Goal: Task Accomplishment & Management: Complete application form

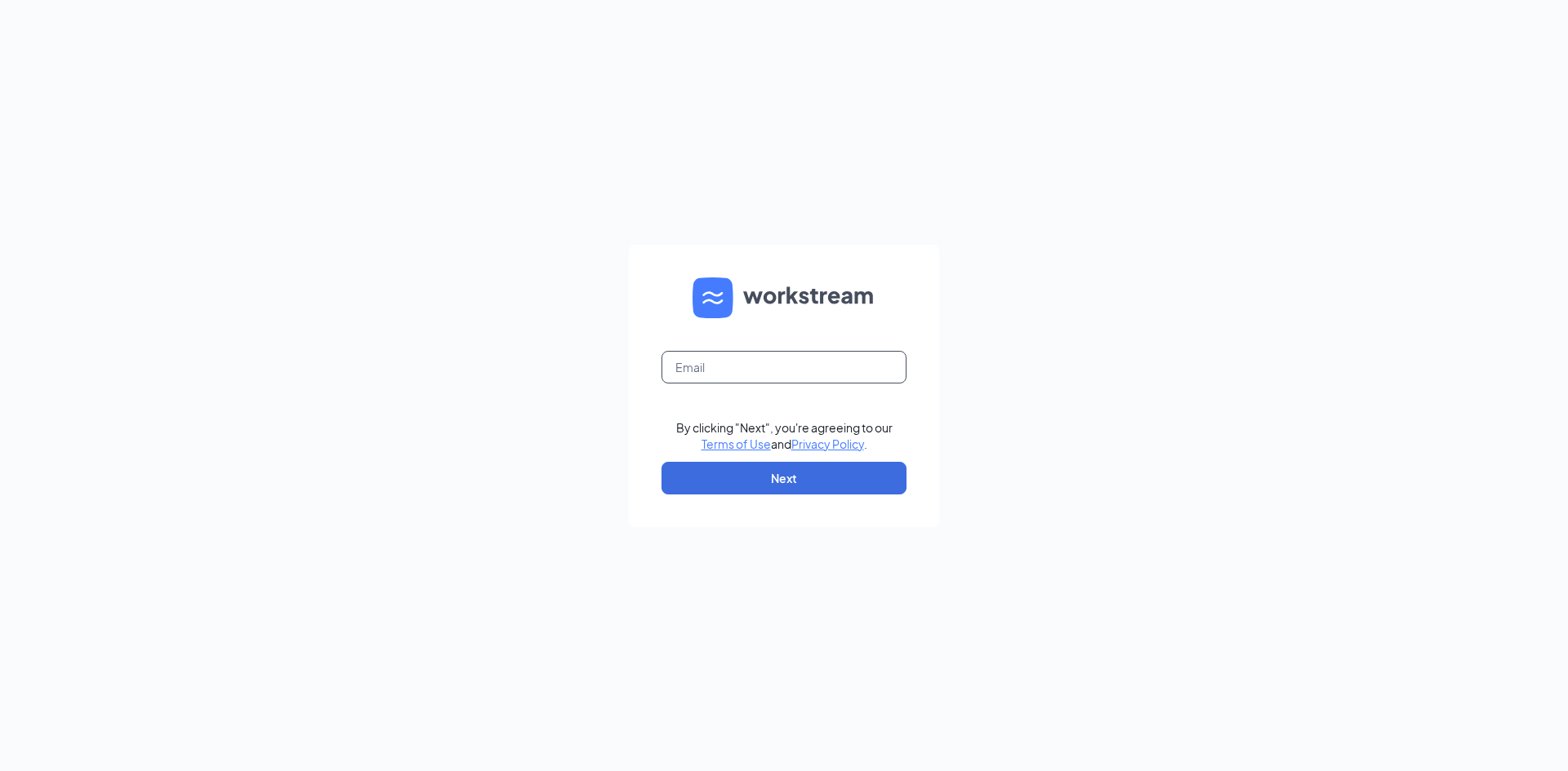
click at [789, 361] on input "text" at bounding box center [784, 368] width 245 height 33
type input "dq38@refuelmarket.com"
click at [775, 479] on button "Next" at bounding box center [784, 479] width 245 height 33
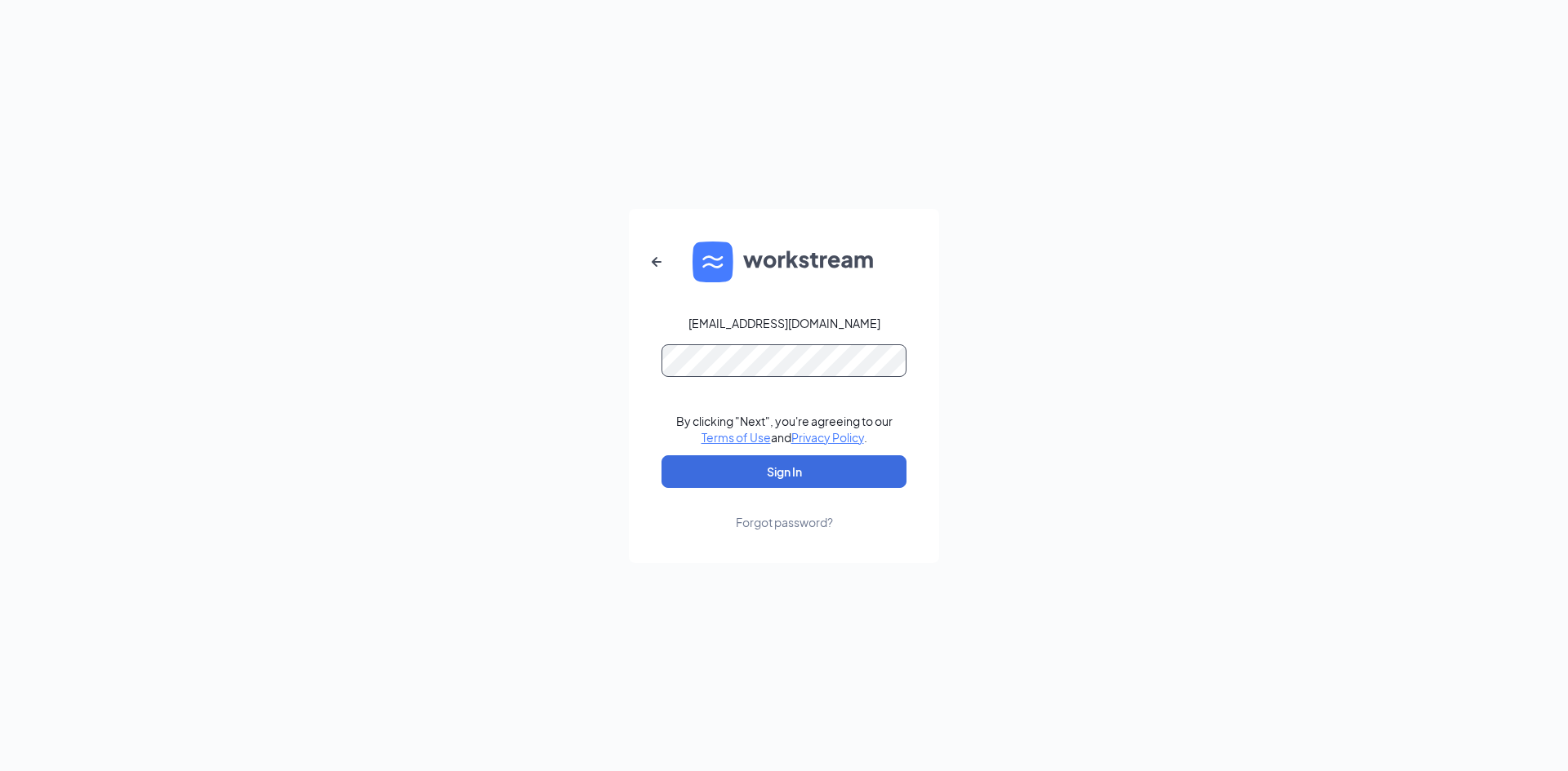
click at [661, 455] on button "Sign In" at bounding box center [784, 472] width 245 height 33
click at [831, 475] on button "Sign In" at bounding box center [784, 472] width 245 height 33
click at [609, 422] on div "dq38@refuelmarket.com Credential mismatches. By clicking "Next", you're agreein…" at bounding box center [784, 385] width 1568 height 771
click at [661, 455] on button "Sign In" at bounding box center [784, 472] width 245 height 33
click at [819, 519] on div "Forgot password?" at bounding box center [784, 522] width 98 height 16
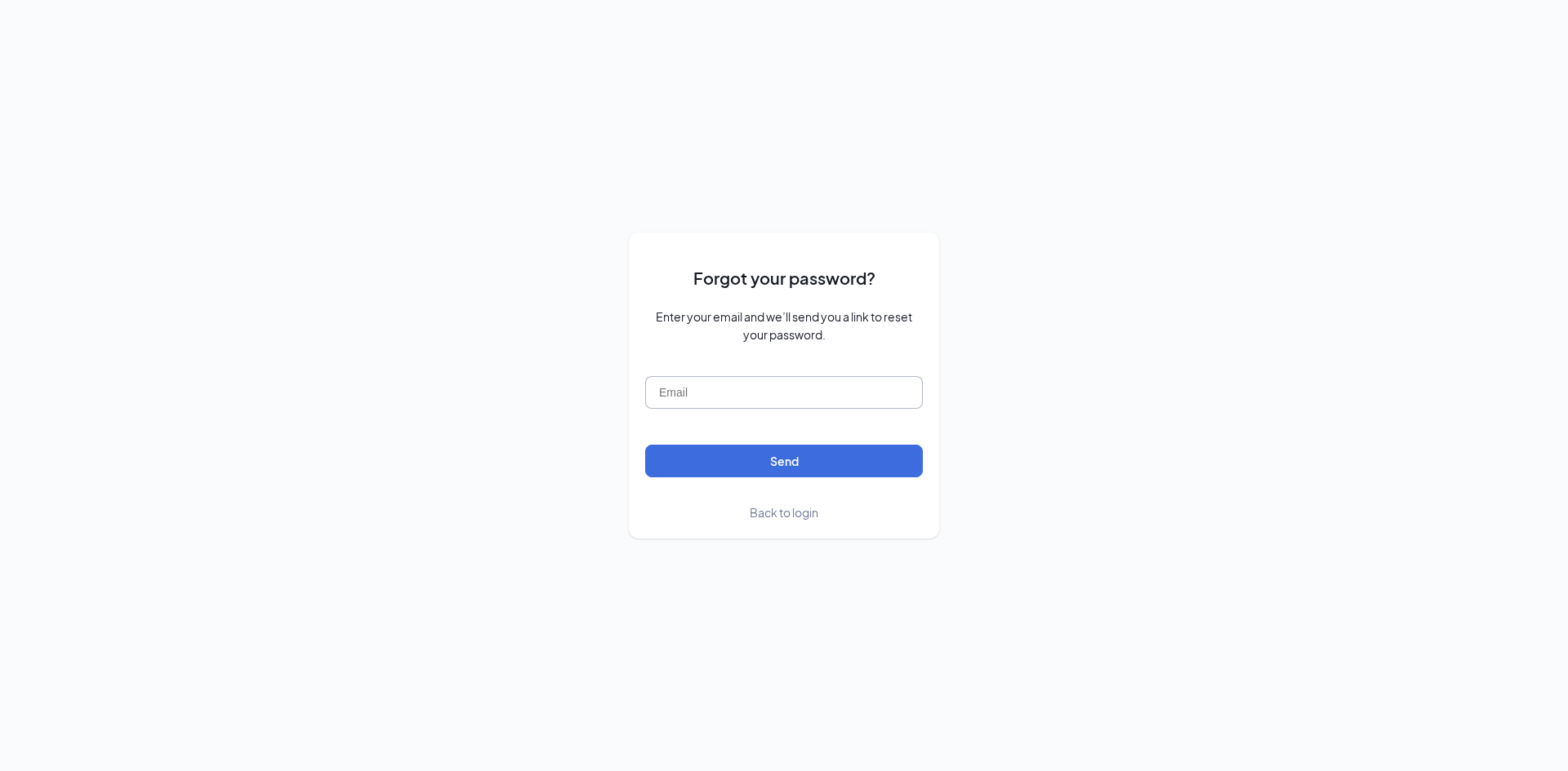
click at [824, 405] on input "text" at bounding box center [784, 393] width 278 height 33
type input "[EMAIL_ADDRESS][DOMAIN_NAME]"
click at [834, 460] on button "Send" at bounding box center [784, 461] width 278 height 33
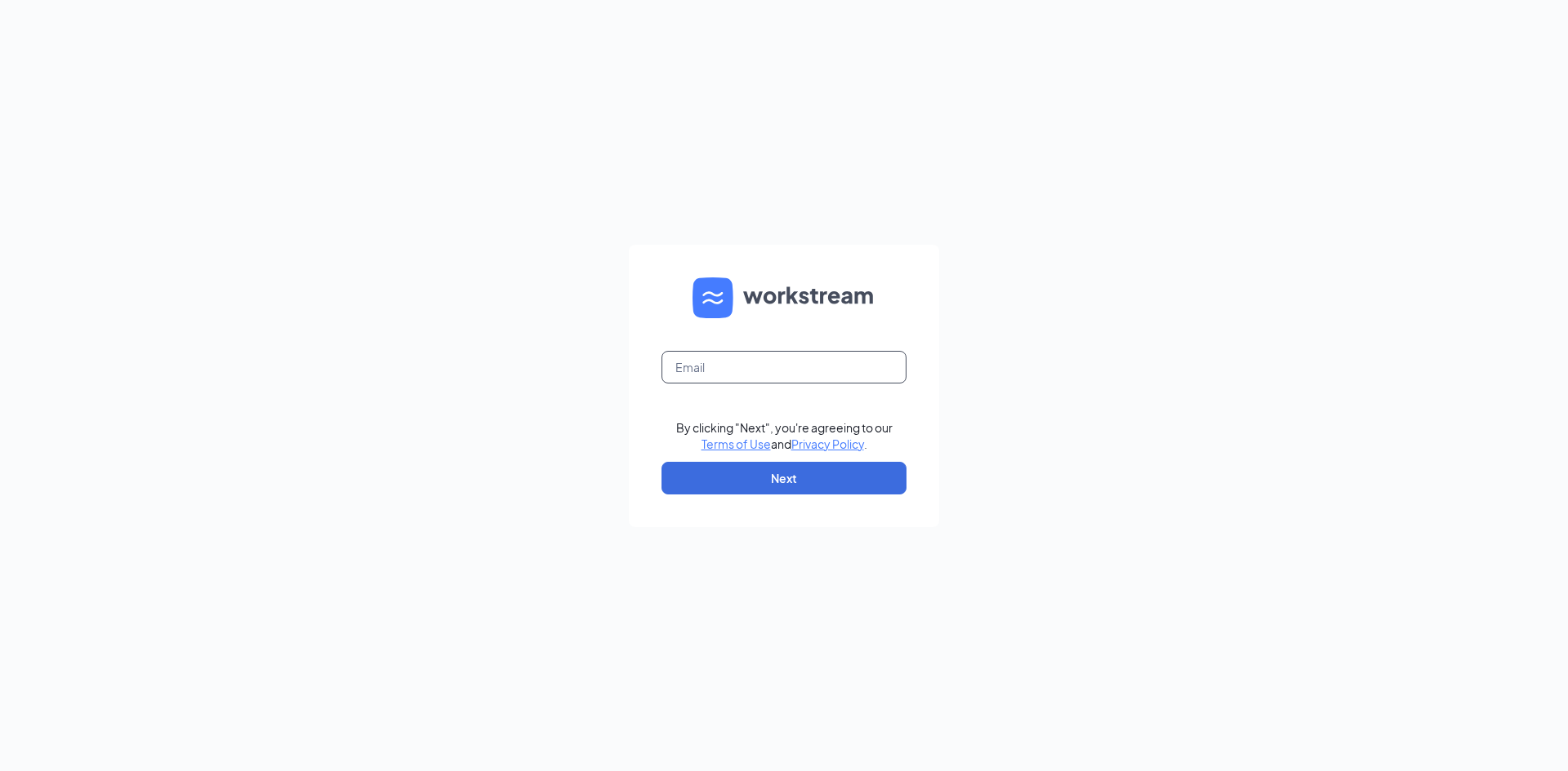
click at [755, 365] on input "text" at bounding box center [784, 368] width 245 height 33
type input "[EMAIL_ADDRESS][DOMAIN_NAME]"
click at [672, 490] on button "Next" at bounding box center [784, 479] width 245 height 33
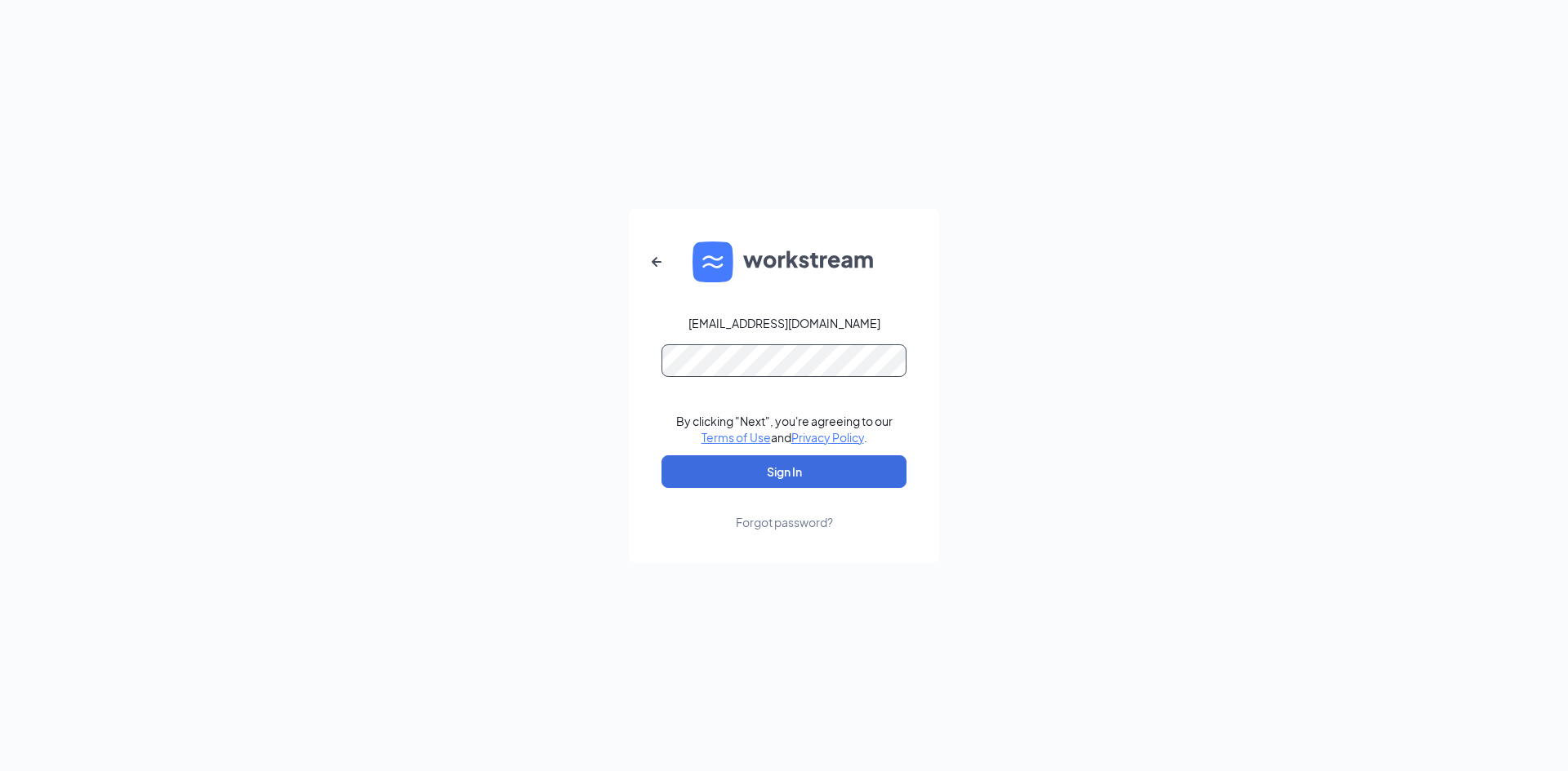
click at [661, 455] on button "Sign In" at bounding box center [784, 472] width 245 height 33
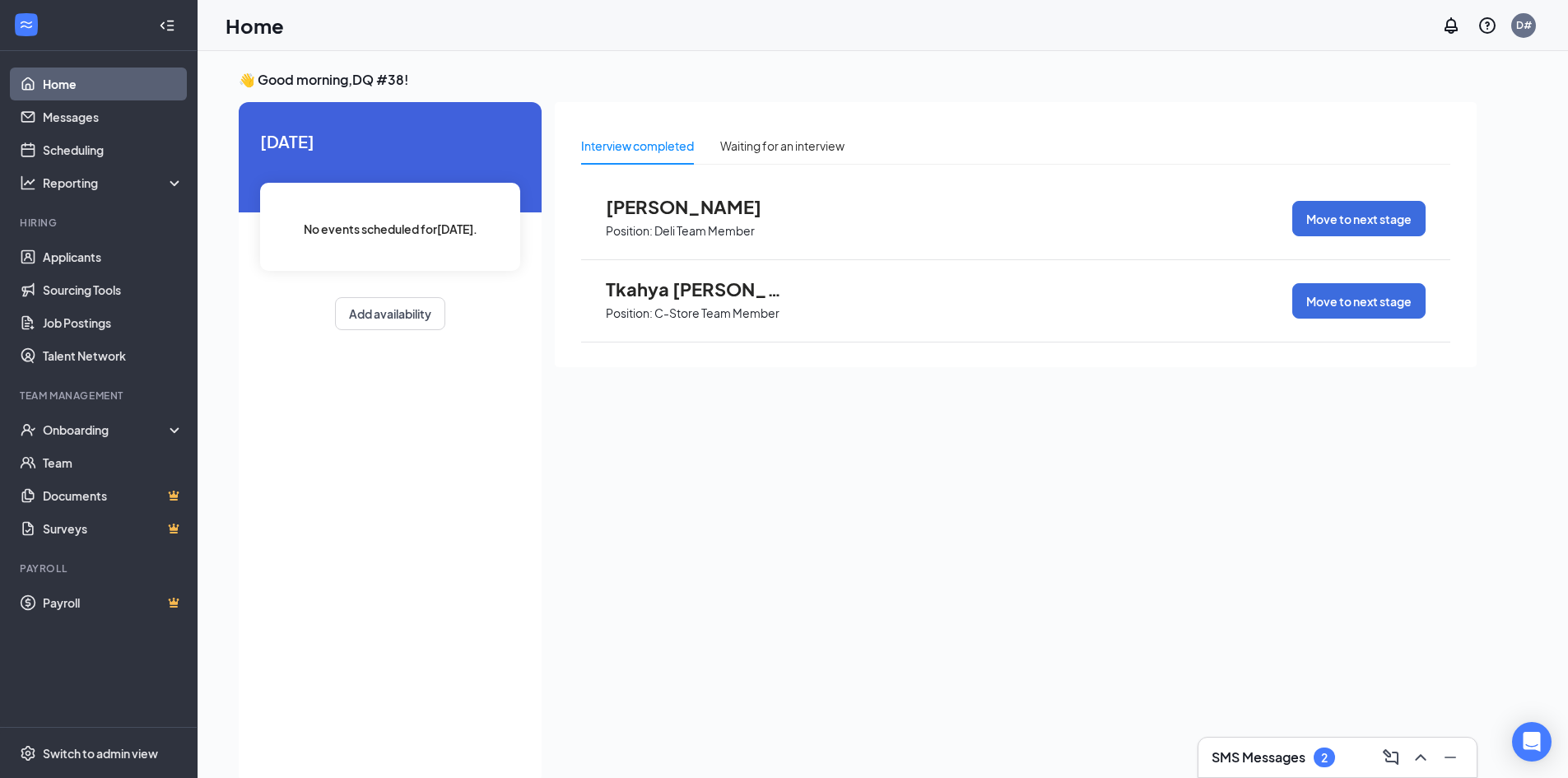
click at [701, 301] on span "Position: C-Store Team Member" at bounding box center [697, 312] width 181 height 24
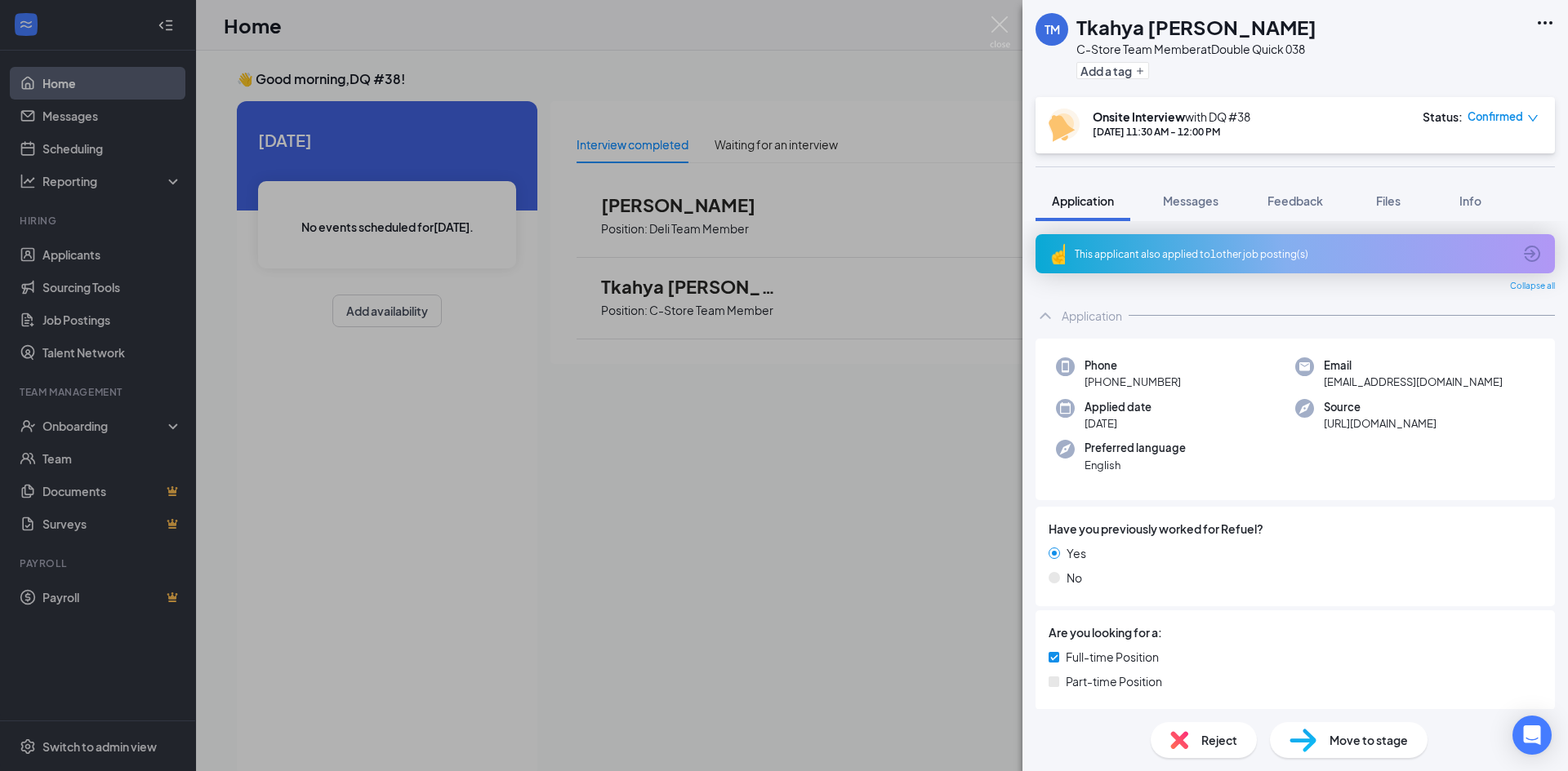
click at [1332, 753] on div "Move to stage" at bounding box center [1348, 740] width 157 height 36
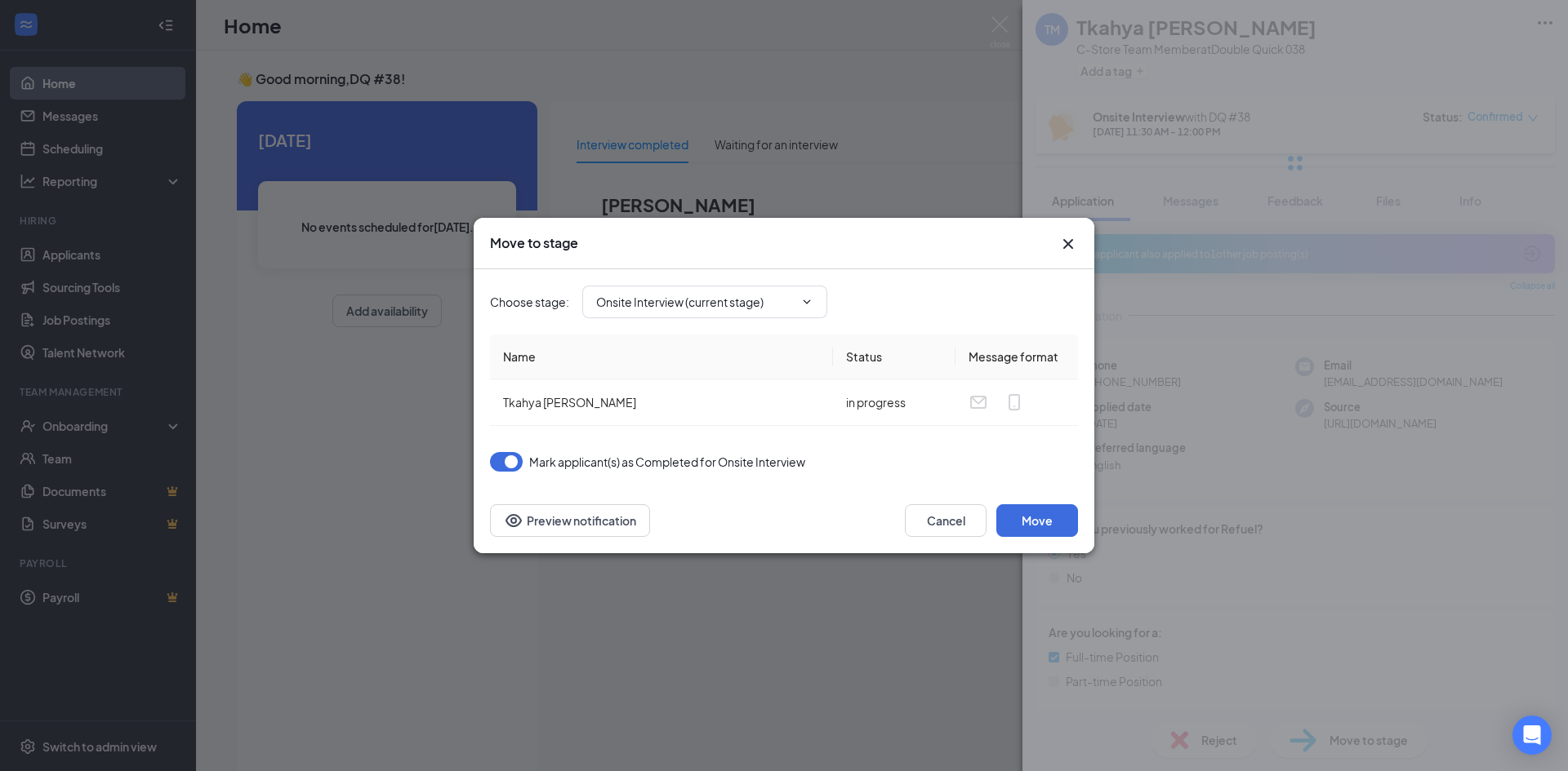
type input "On Hold (next stage)"
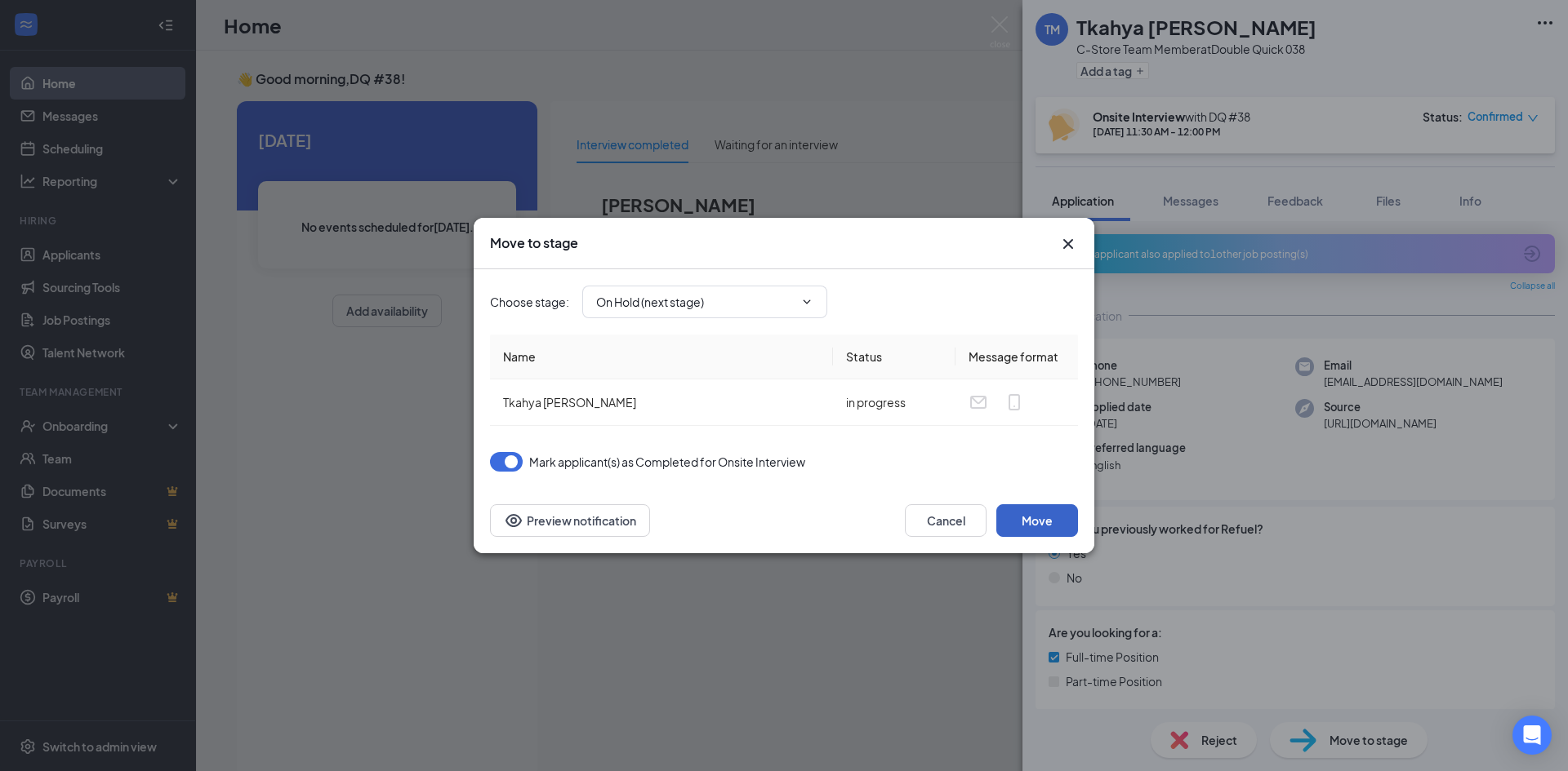
click at [1011, 519] on button "Move" at bounding box center [1037, 521] width 82 height 33
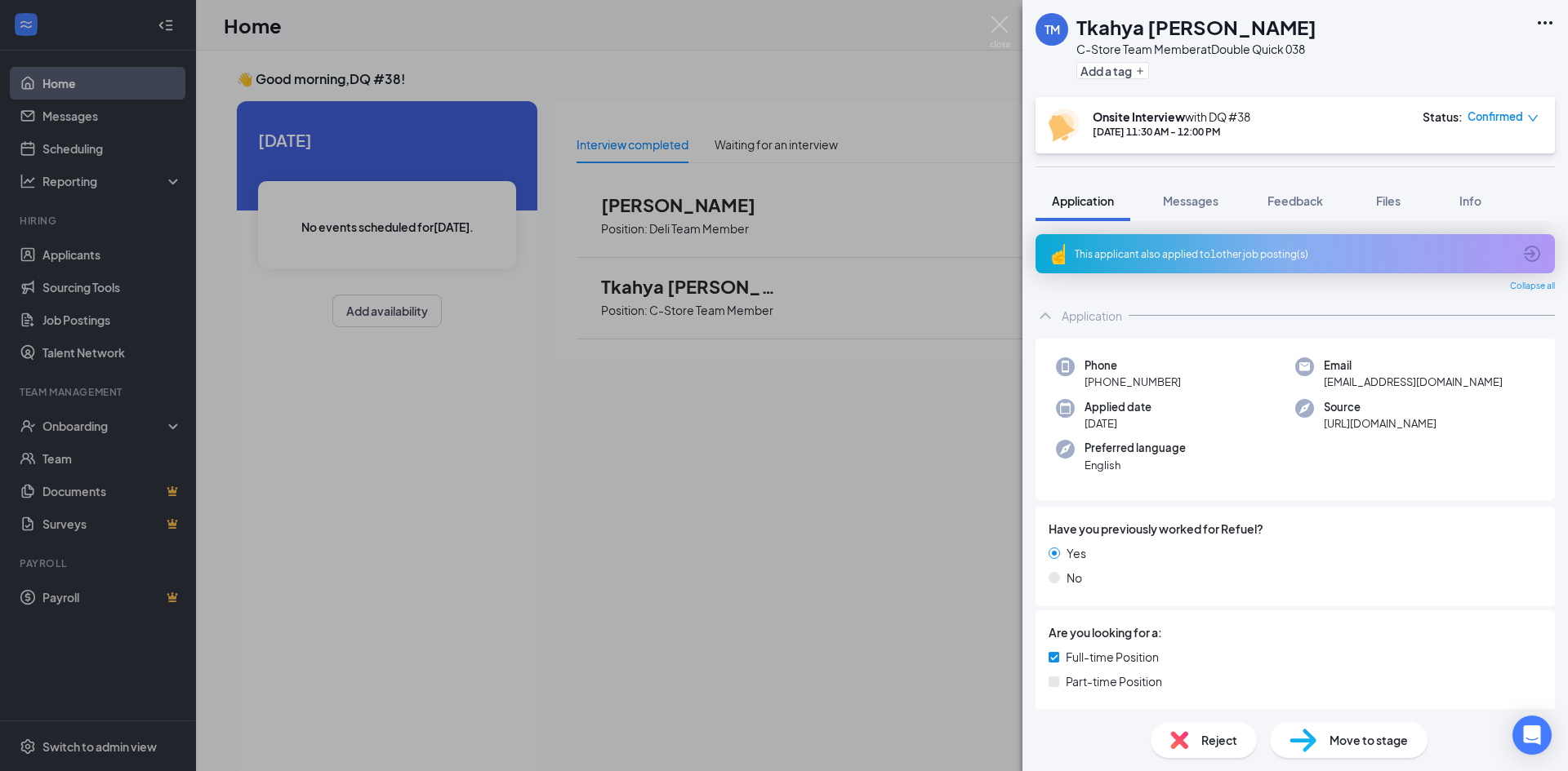
click at [907, 436] on div "TM Tkahya [PERSON_NAME] C-Store Team Member at Double Quick 038 Add a tag Onsit…" at bounding box center [784, 385] width 1568 height 771
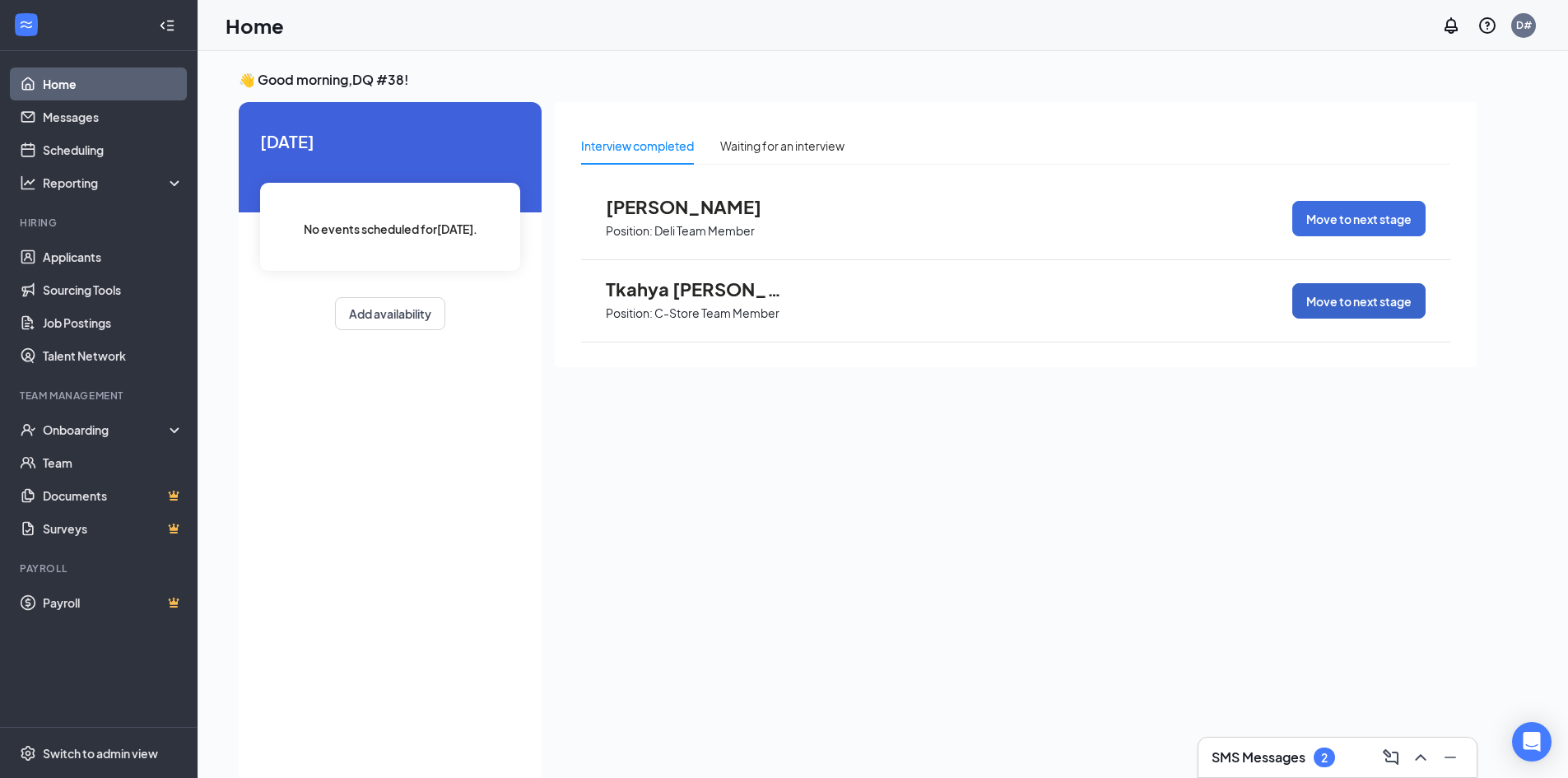
click at [1370, 298] on button "Move to next stage" at bounding box center [1359, 301] width 133 height 35
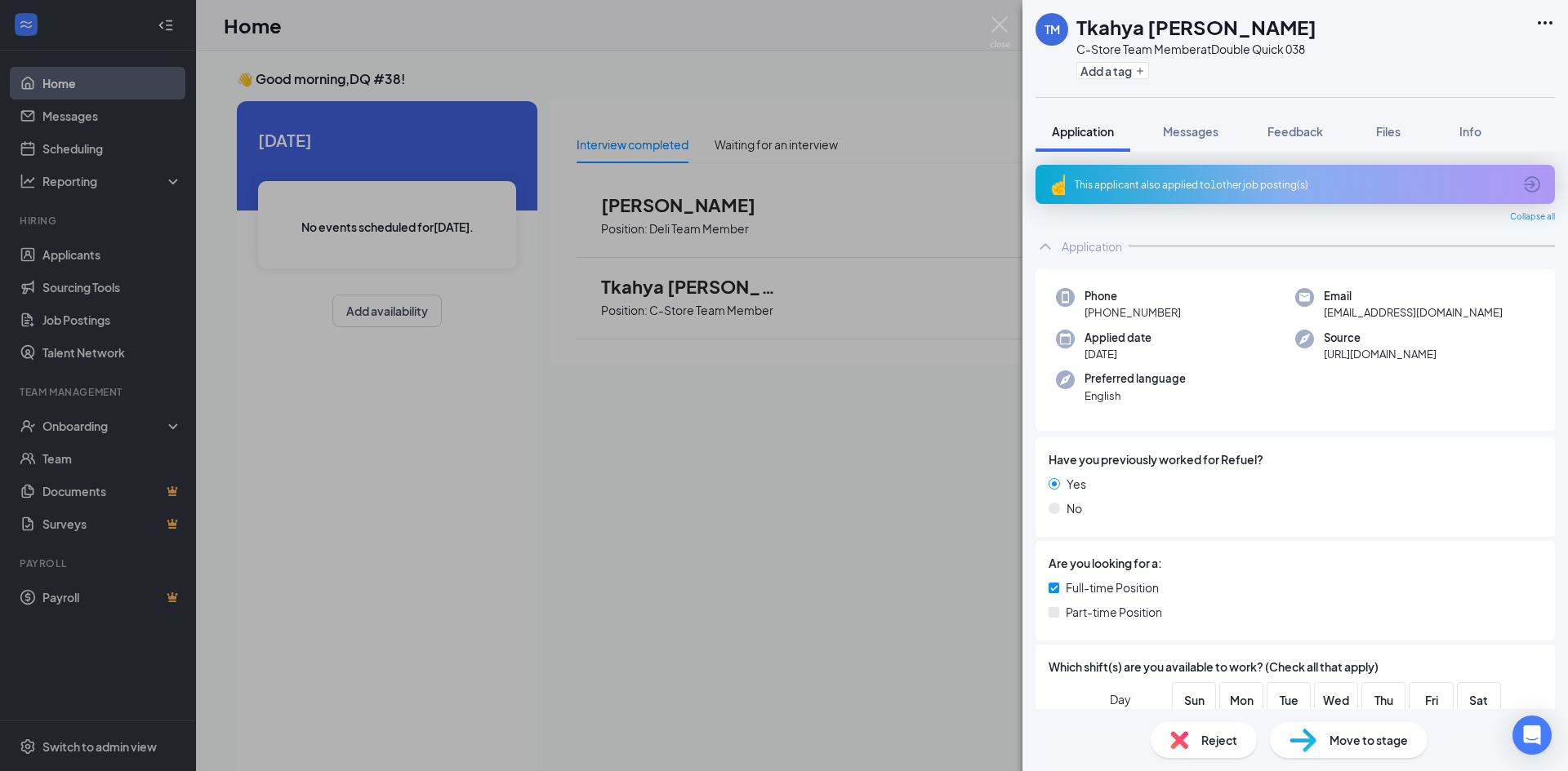
click at [1376, 734] on span "Move to stage" at bounding box center [1368, 740] width 78 height 18
type input "Hiring Complete (final stage)"
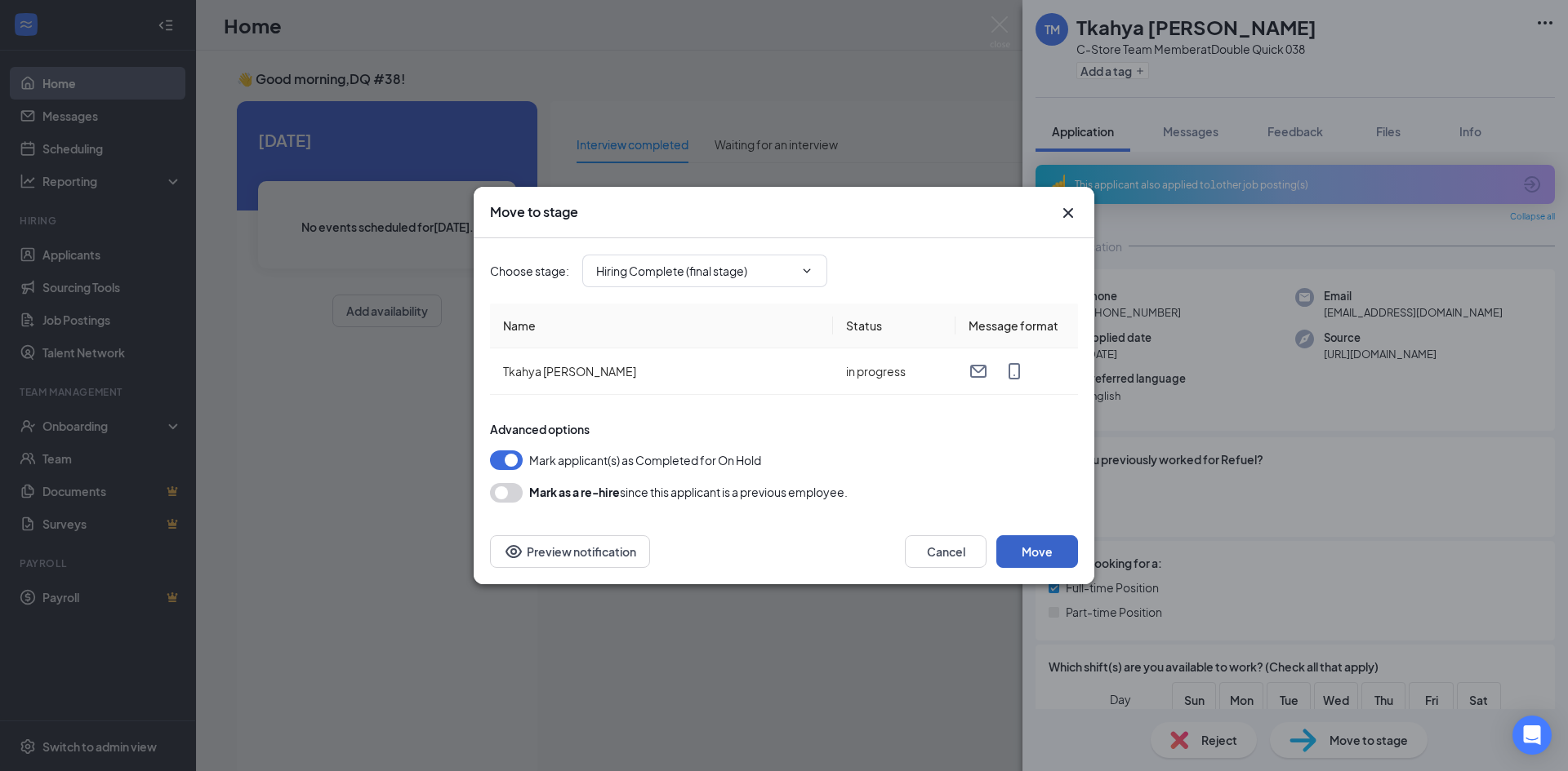
click at [1062, 548] on button "Move" at bounding box center [1037, 552] width 82 height 33
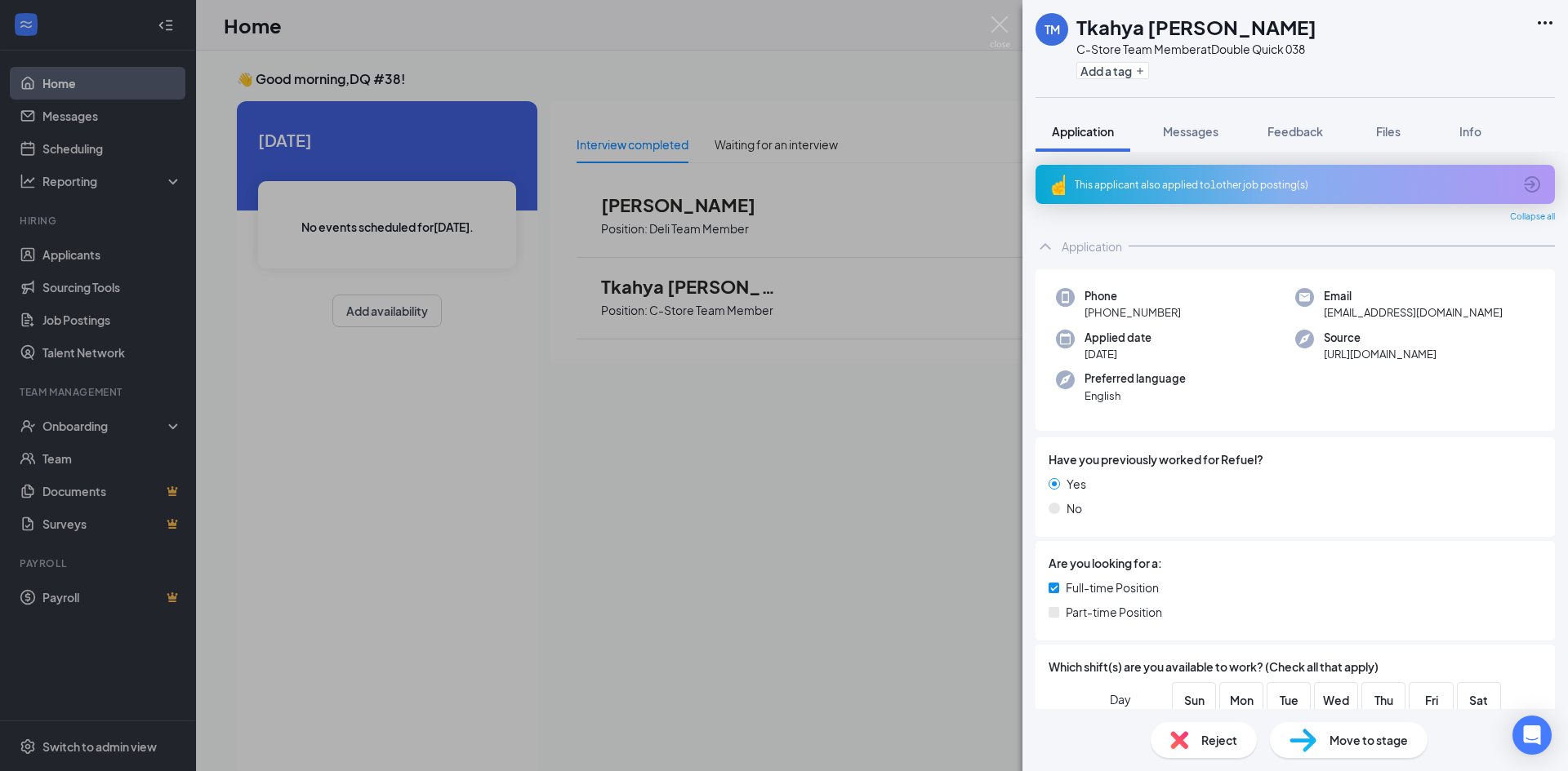
click at [220, 436] on div "TM Tkahya [PERSON_NAME] C-Store Team Member at Double Quick 038 Add a tag Appli…" at bounding box center [784, 385] width 1568 height 771
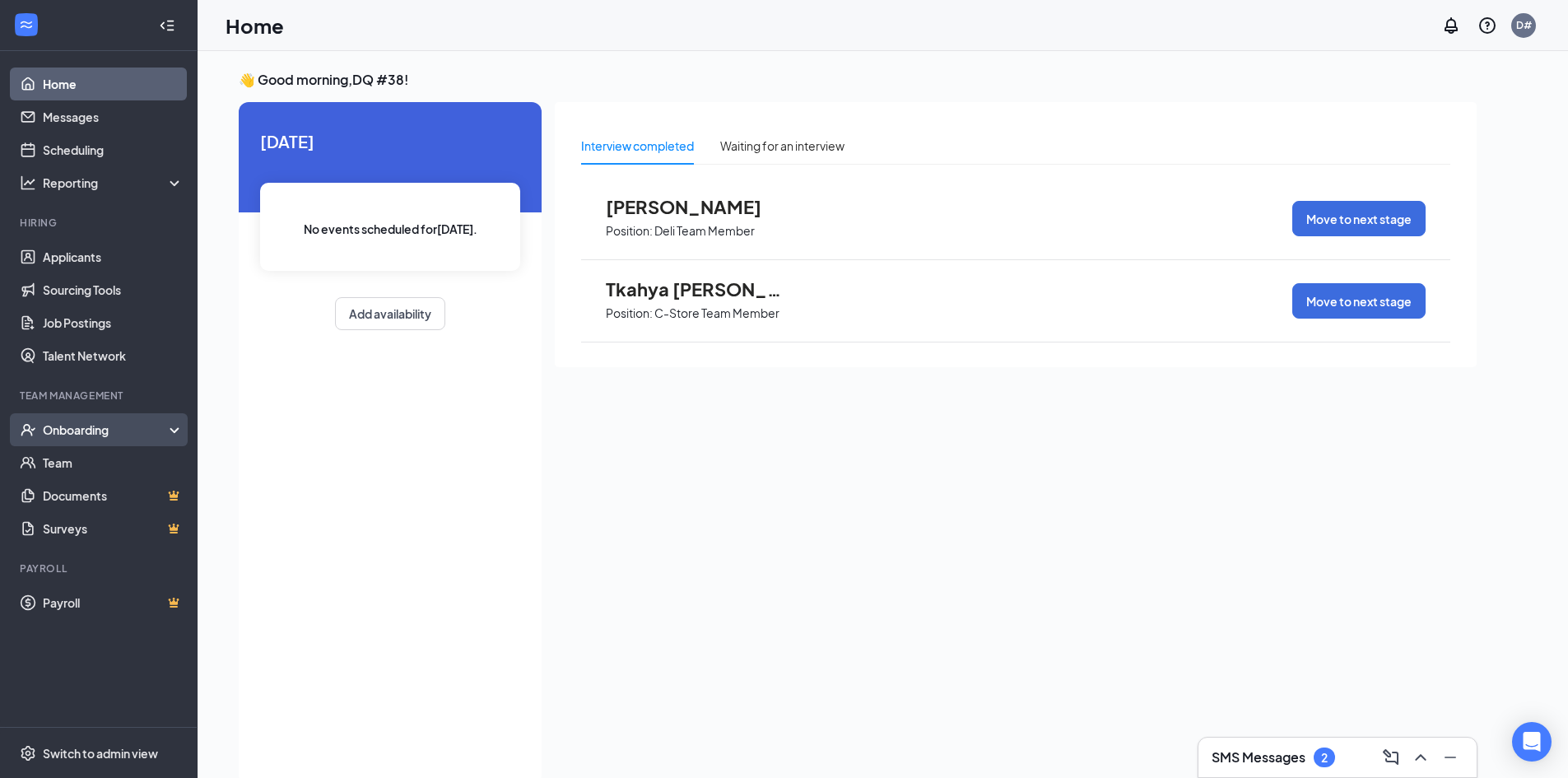
click at [131, 438] on div "Onboarding" at bounding box center [106, 429] width 127 height 17
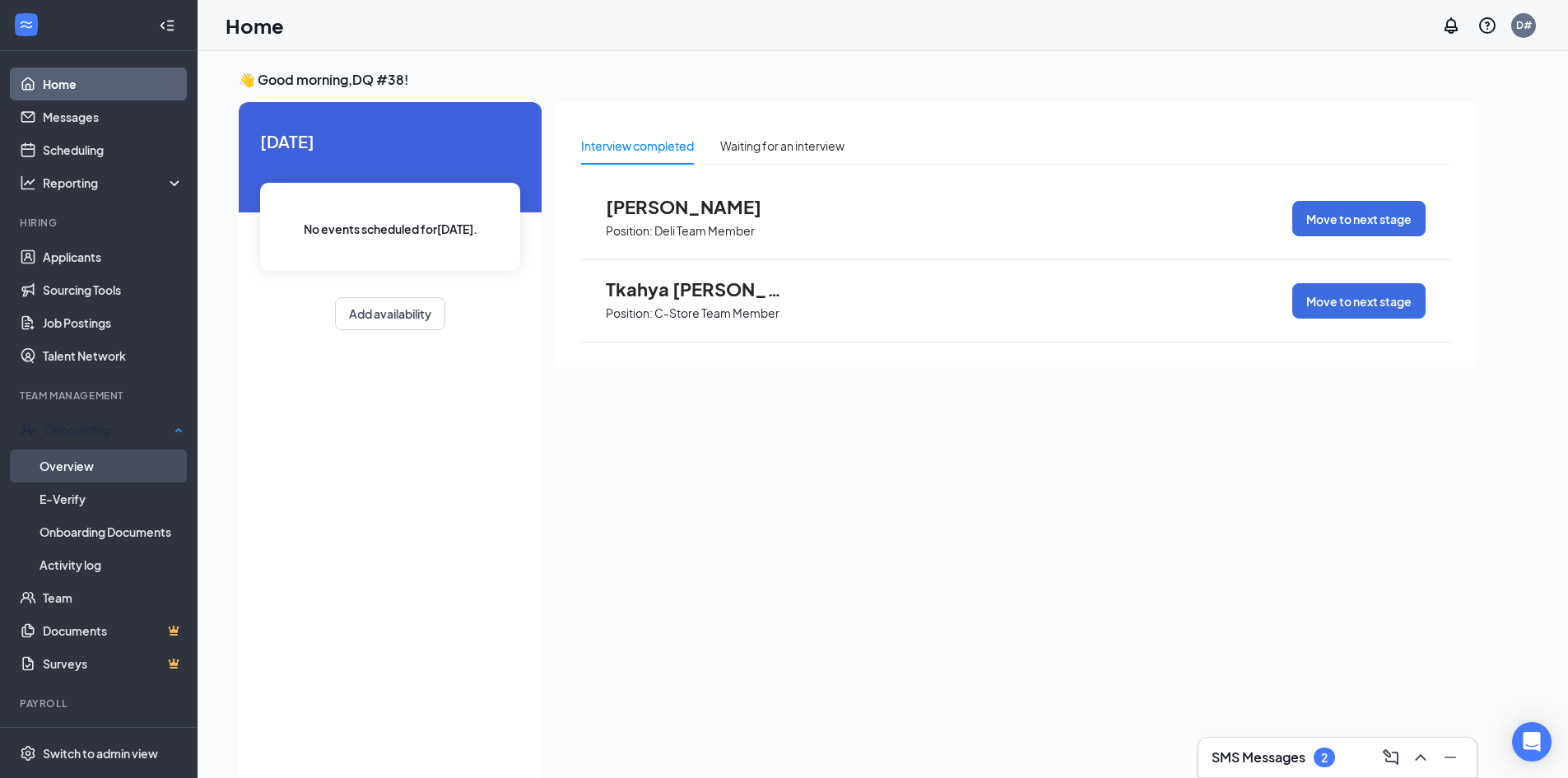
click at [119, 458] on link "Overview" at bounding box center [112, 466] width 144 height 33
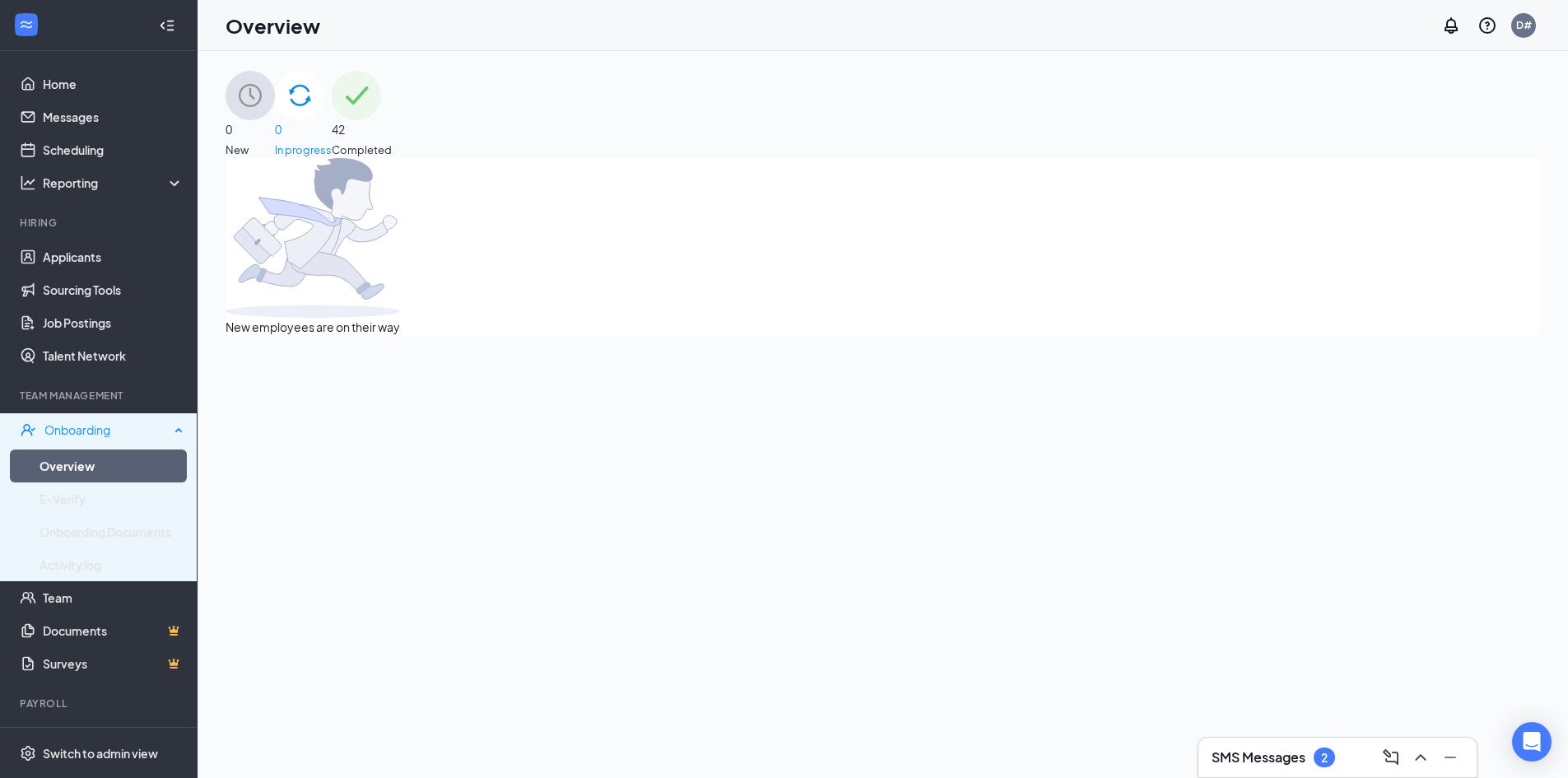
click at [128, 424] on div "Onboarding" at bounding box center [107, 429] width 126 height 17
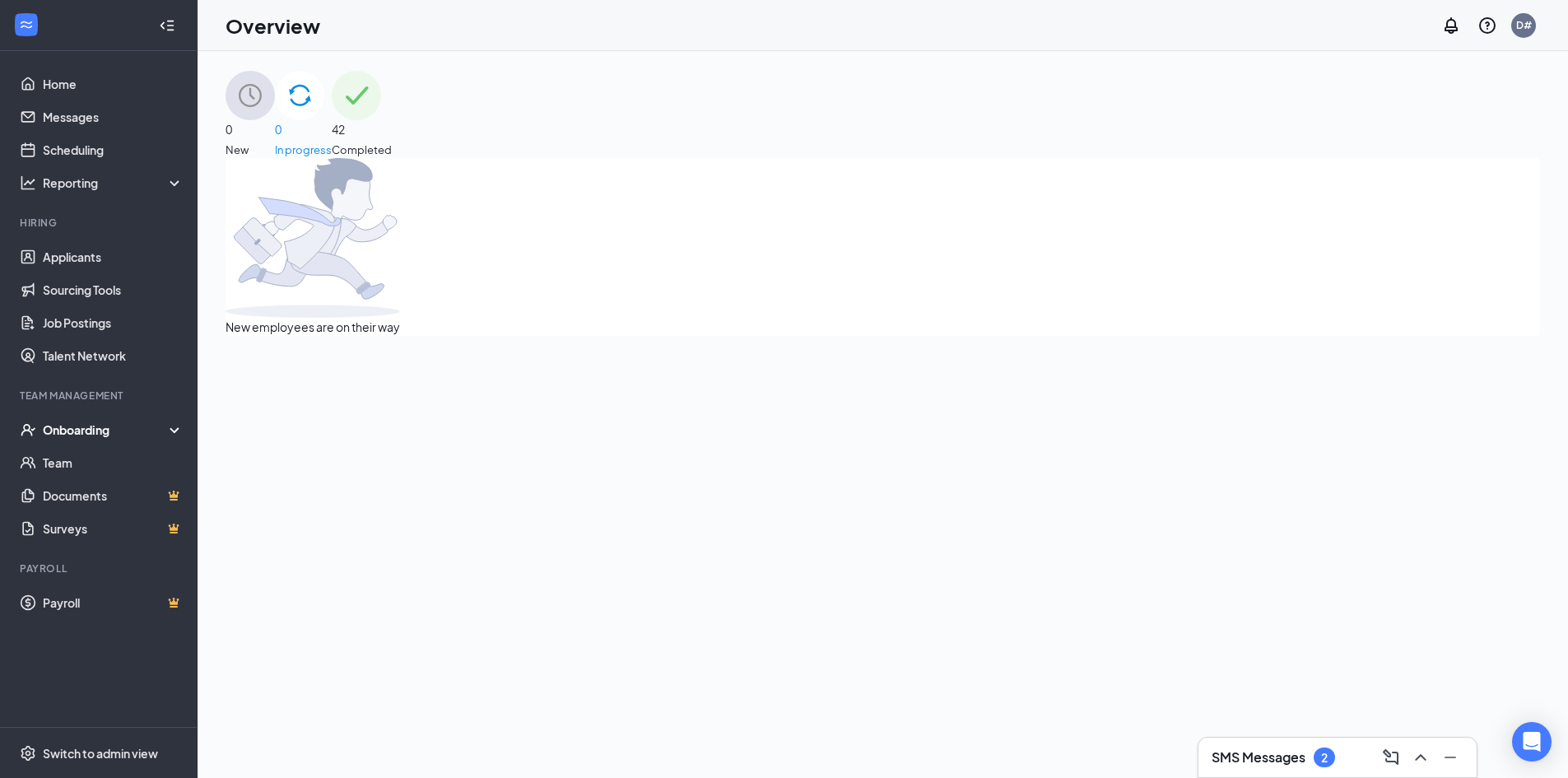
click at [103, 433] on div "Onboarding" at bounding box center [106, 429] width 127 height 17
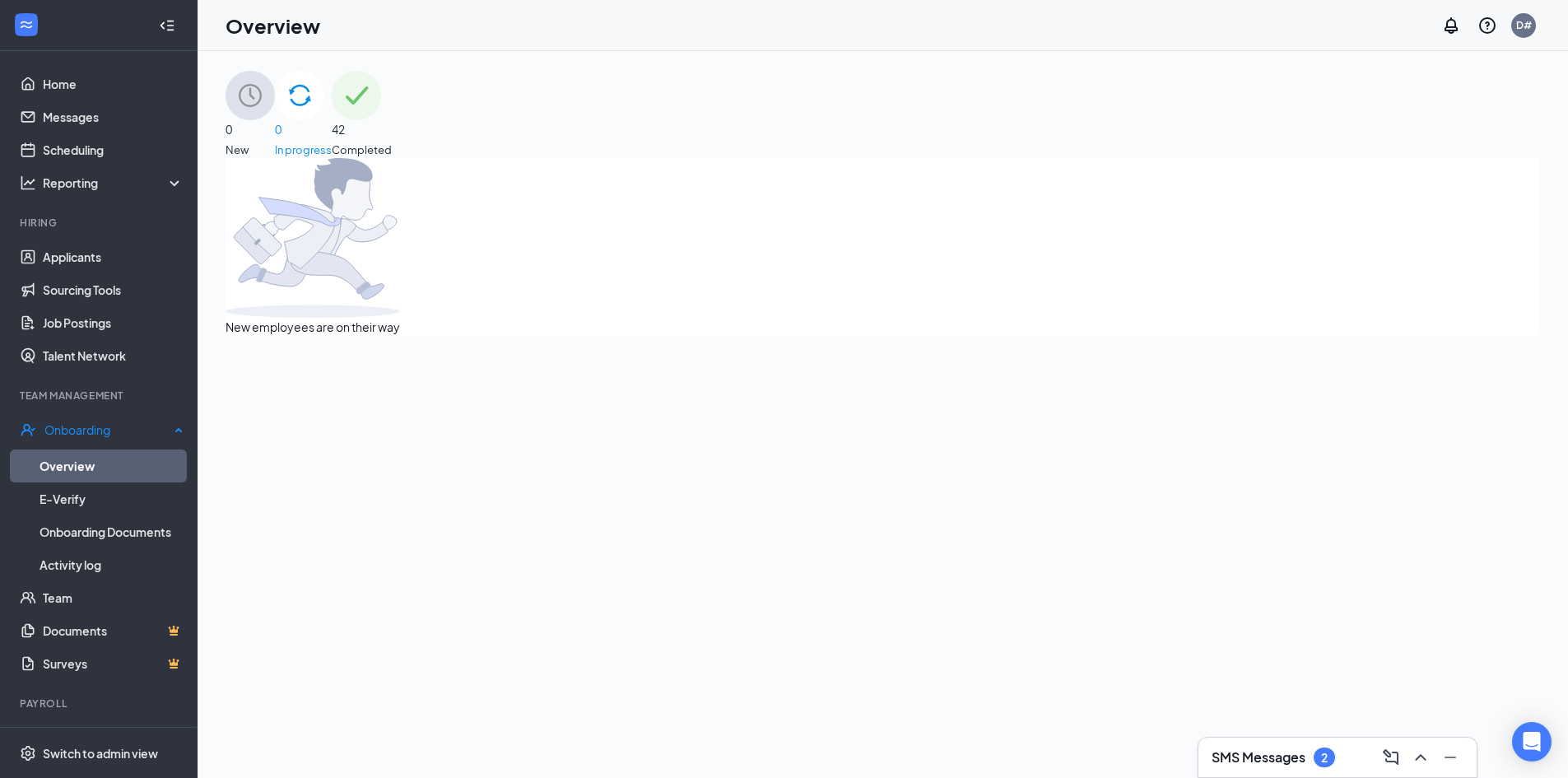
click at [76, 472] on link "Overview" at bounding box center [112, 466] width 144 height 33
click at [92, 250] on link "Applicants" at bounding box center [113, 257] width 141 height 33
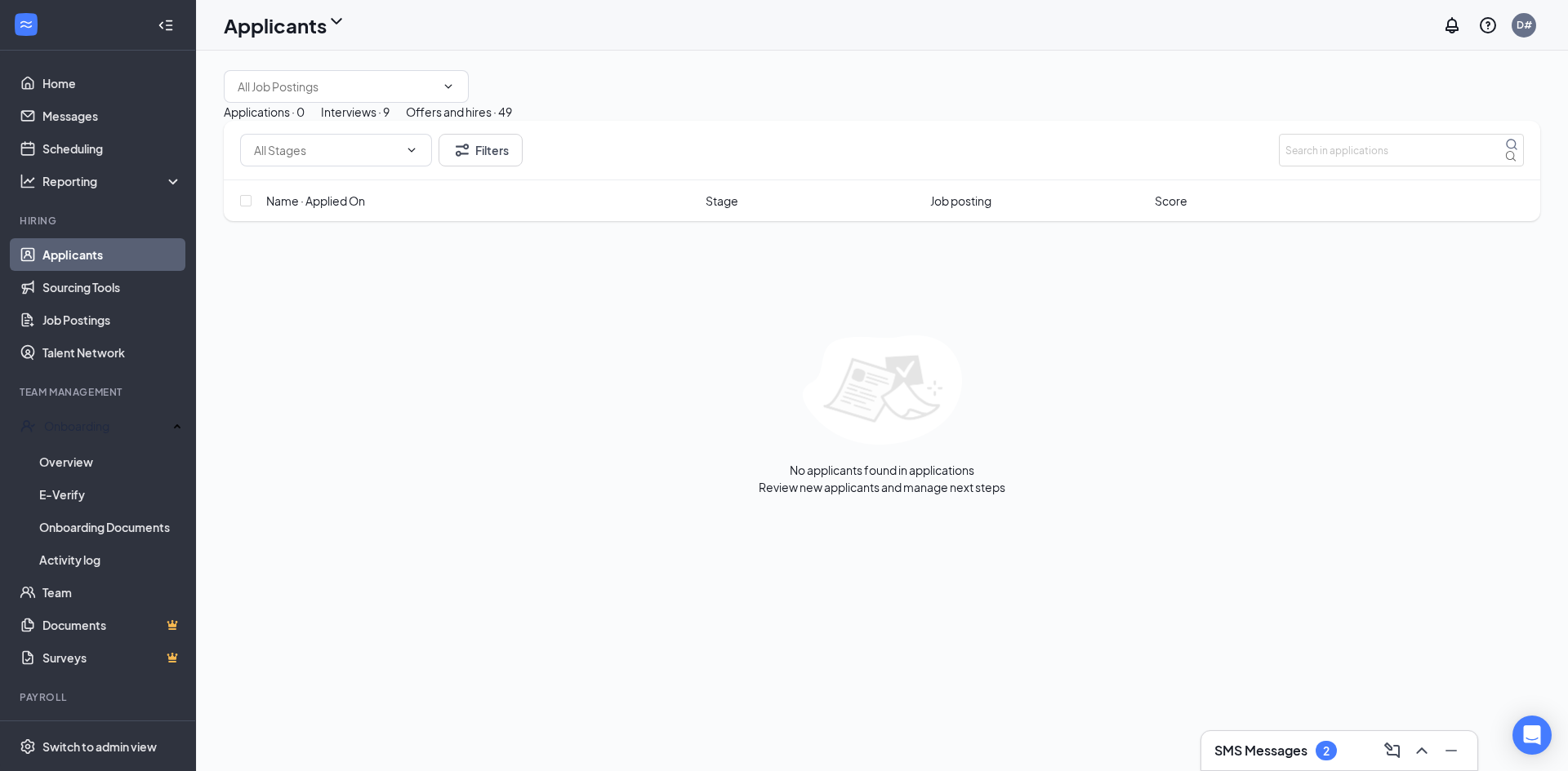
click at [389, 121] on button "Interviews · 9" at bounding box center [354, 112] width 69 height 18
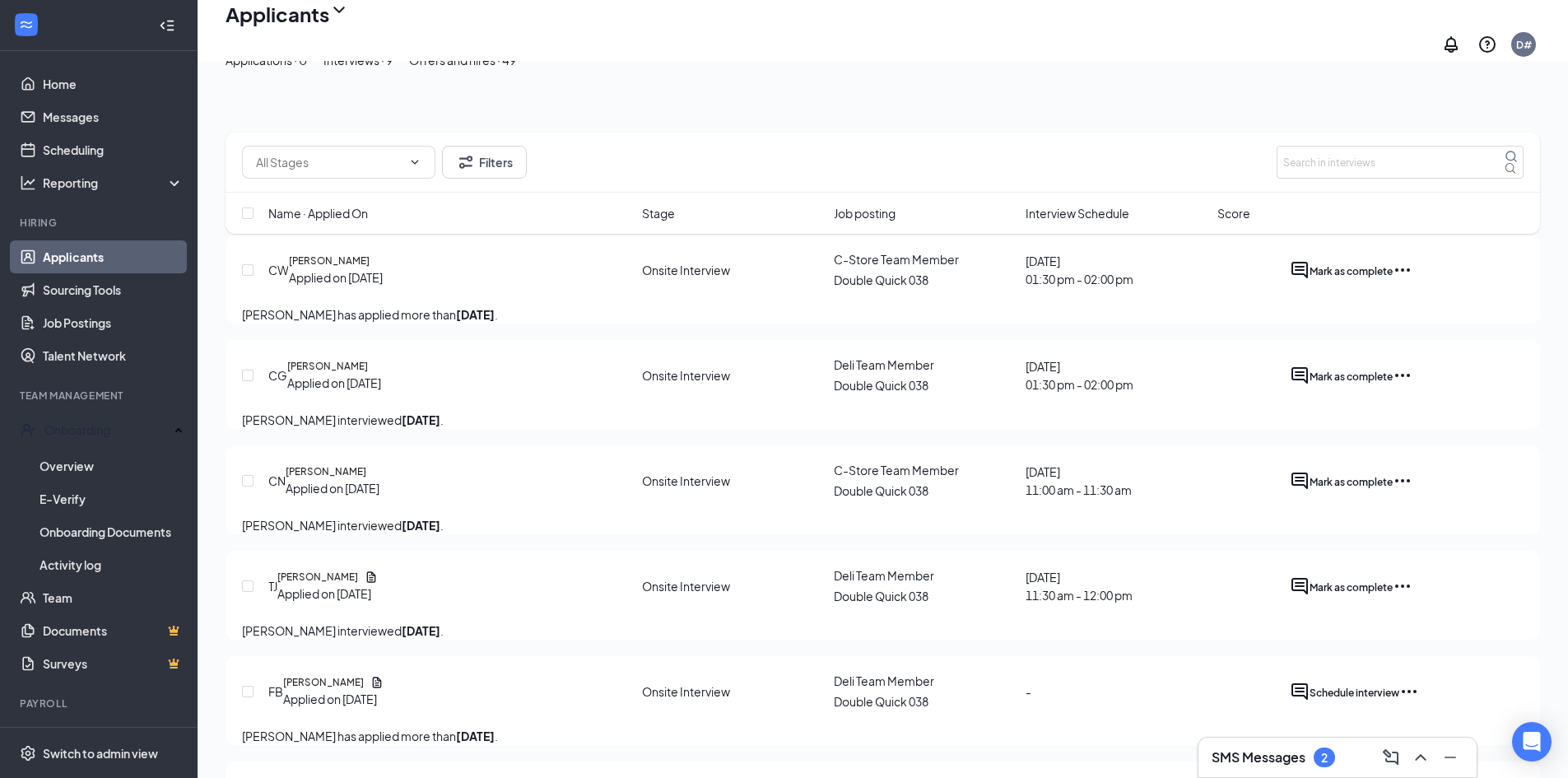
scroll to position [12, 0]
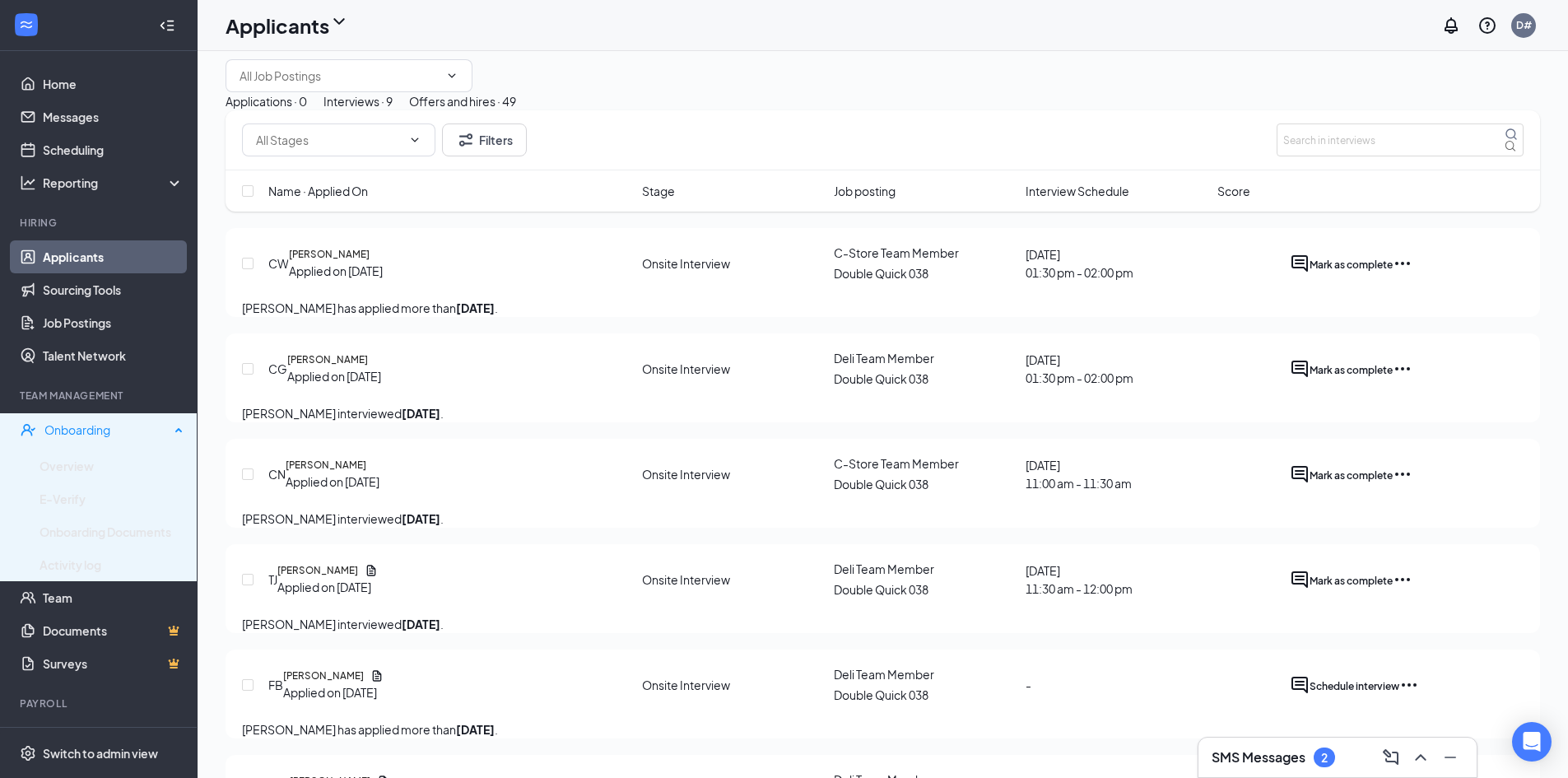
click at [95, 435] on div "Onboarding" at bounding box center [107, 429] width 126 height 17
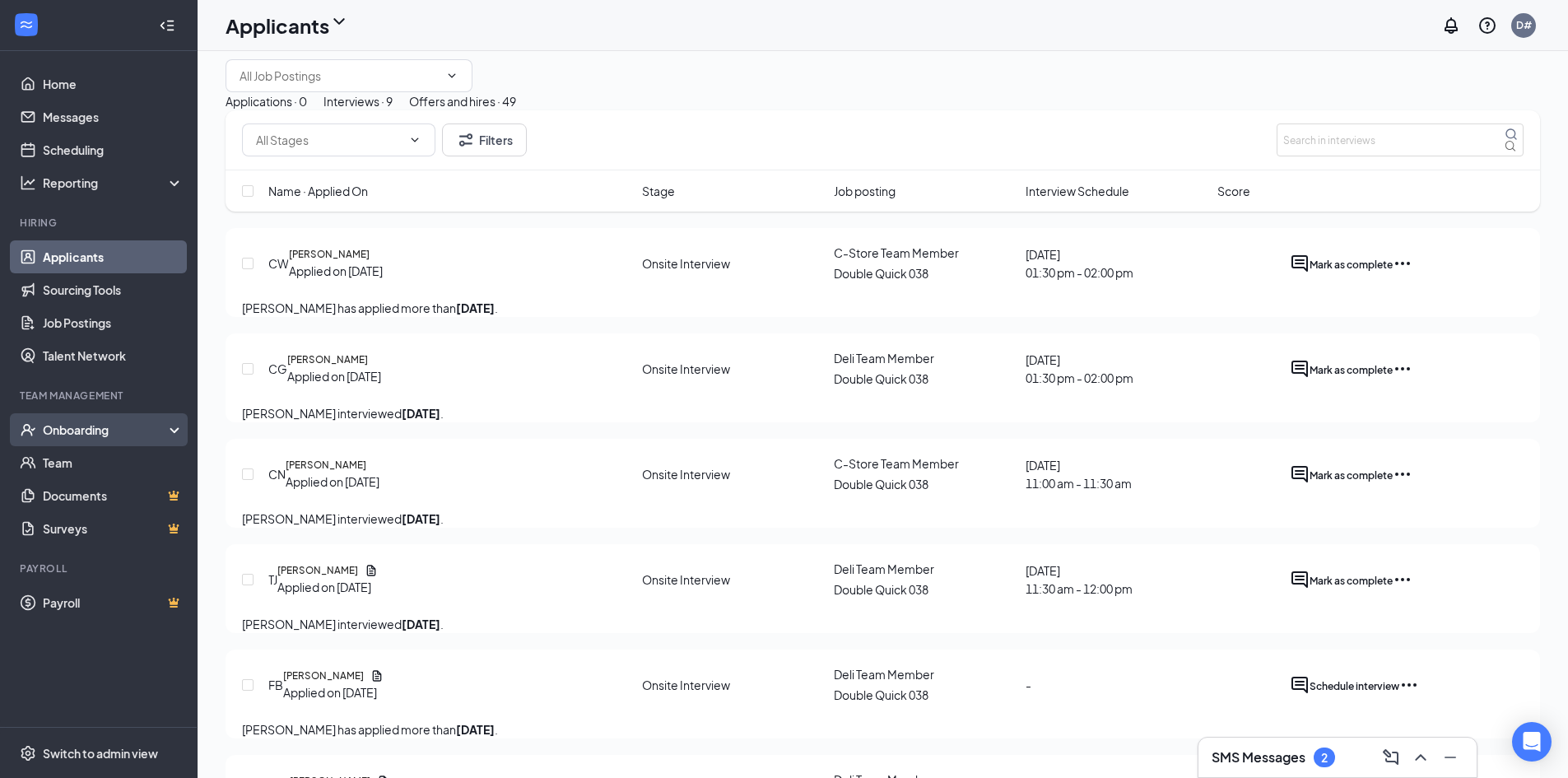
click at [85, 439] on div "Onboarding" at bounding box center [98, 430] width 198 height 33
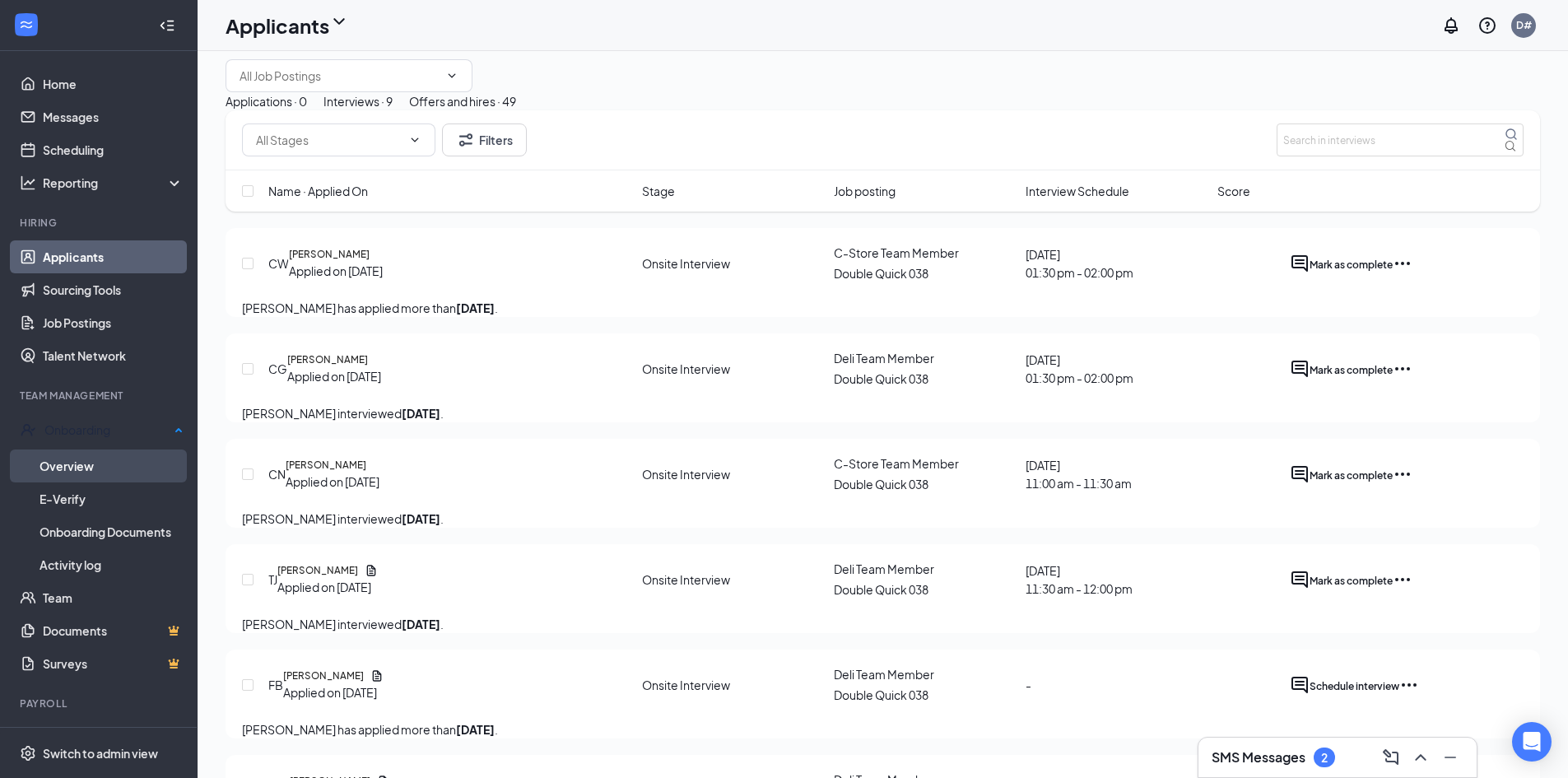
click at [65, 466] on link "Overview" at bounding box center [112, 466] width 144 height 33
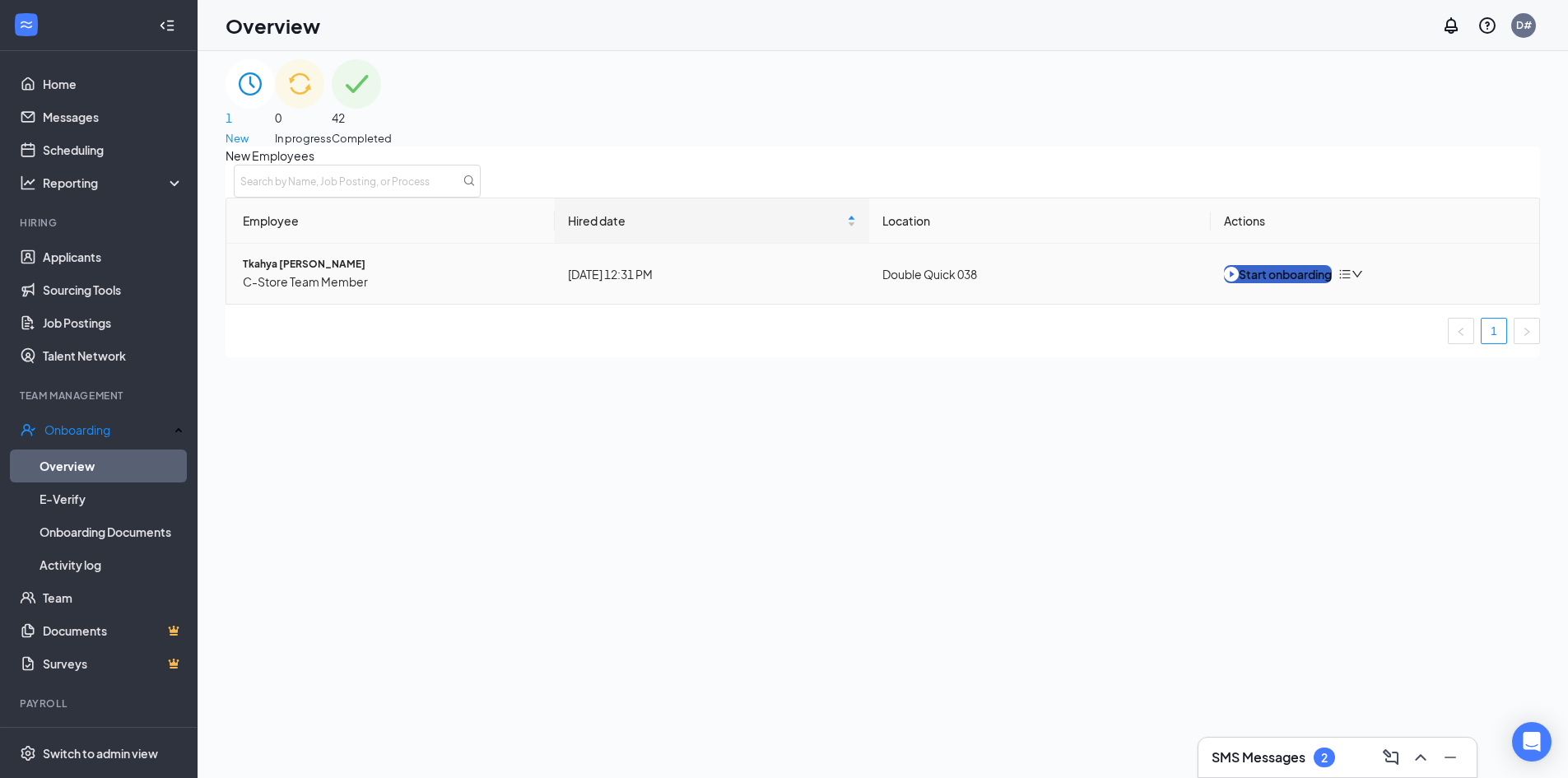
click at [1277, 283] on div "Start onboarding" at bounding box center [1278, 274] width 108 height 19
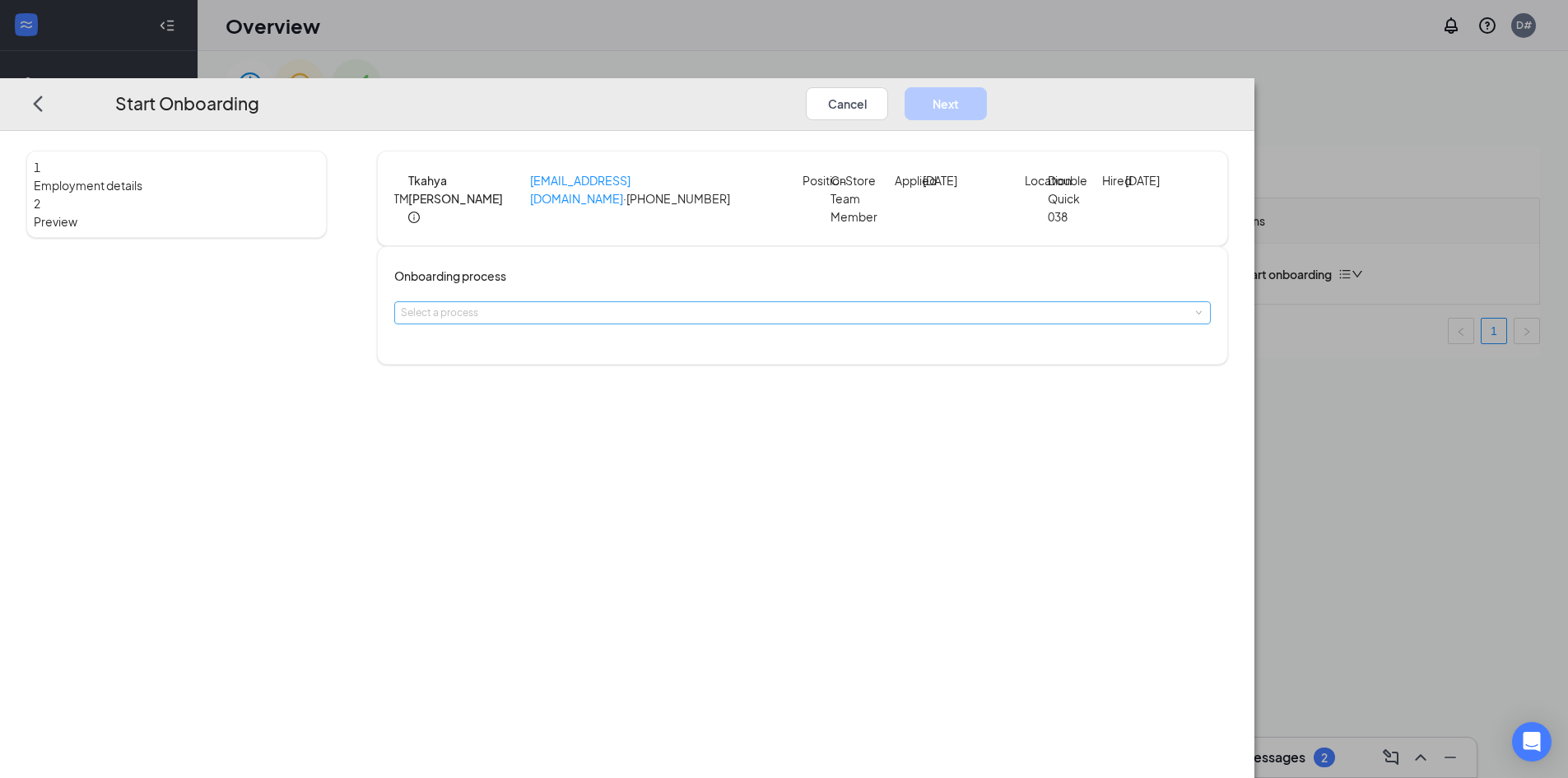
click at [681, 321] on div "Select a process" at bounding box center [799, 313] width 796 height 17
click at [656, 381] on li "New Hire Documentation" at bounding box center [686, 369] width 270 height 29
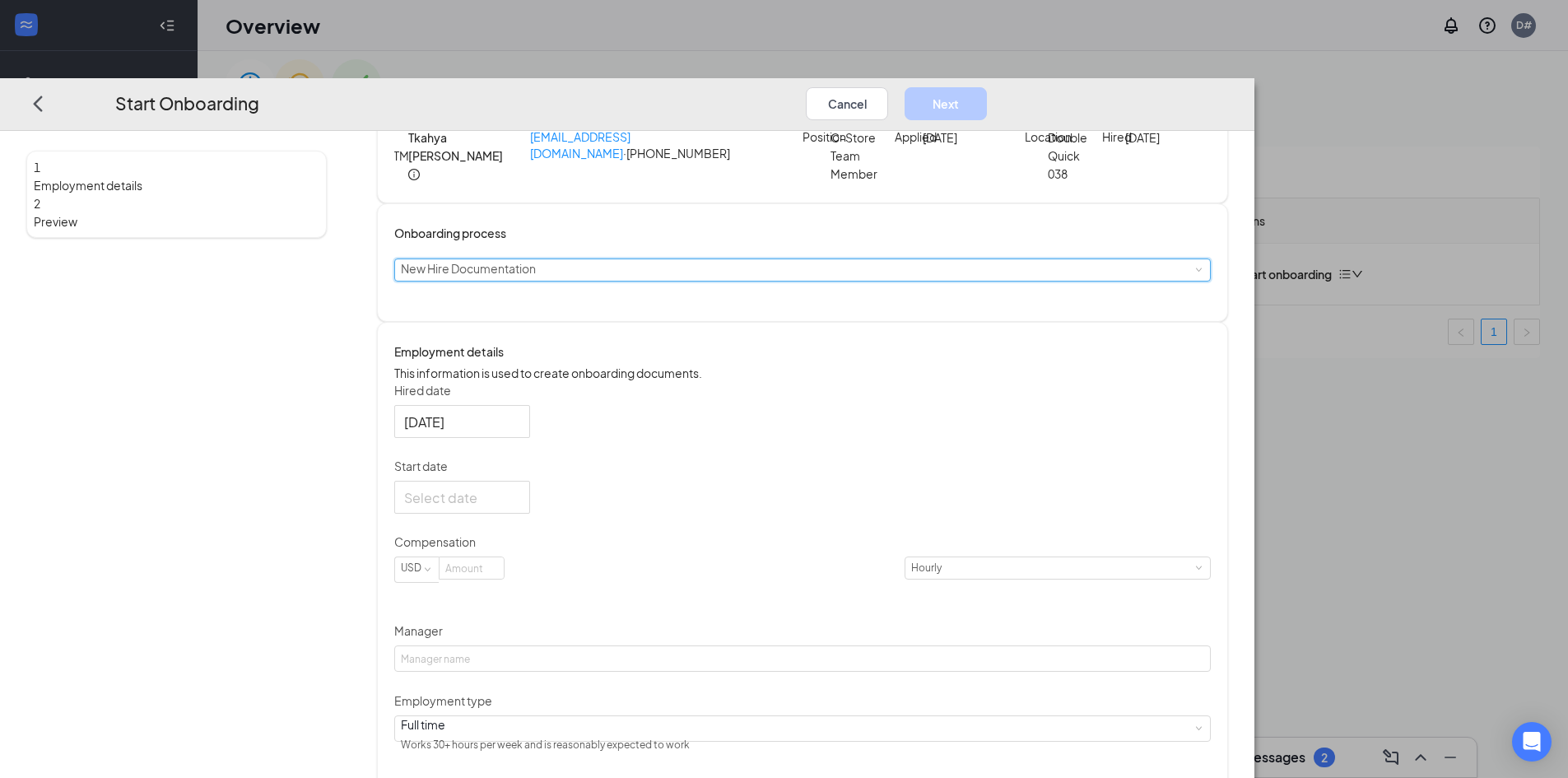
scroll to position [83, 0]
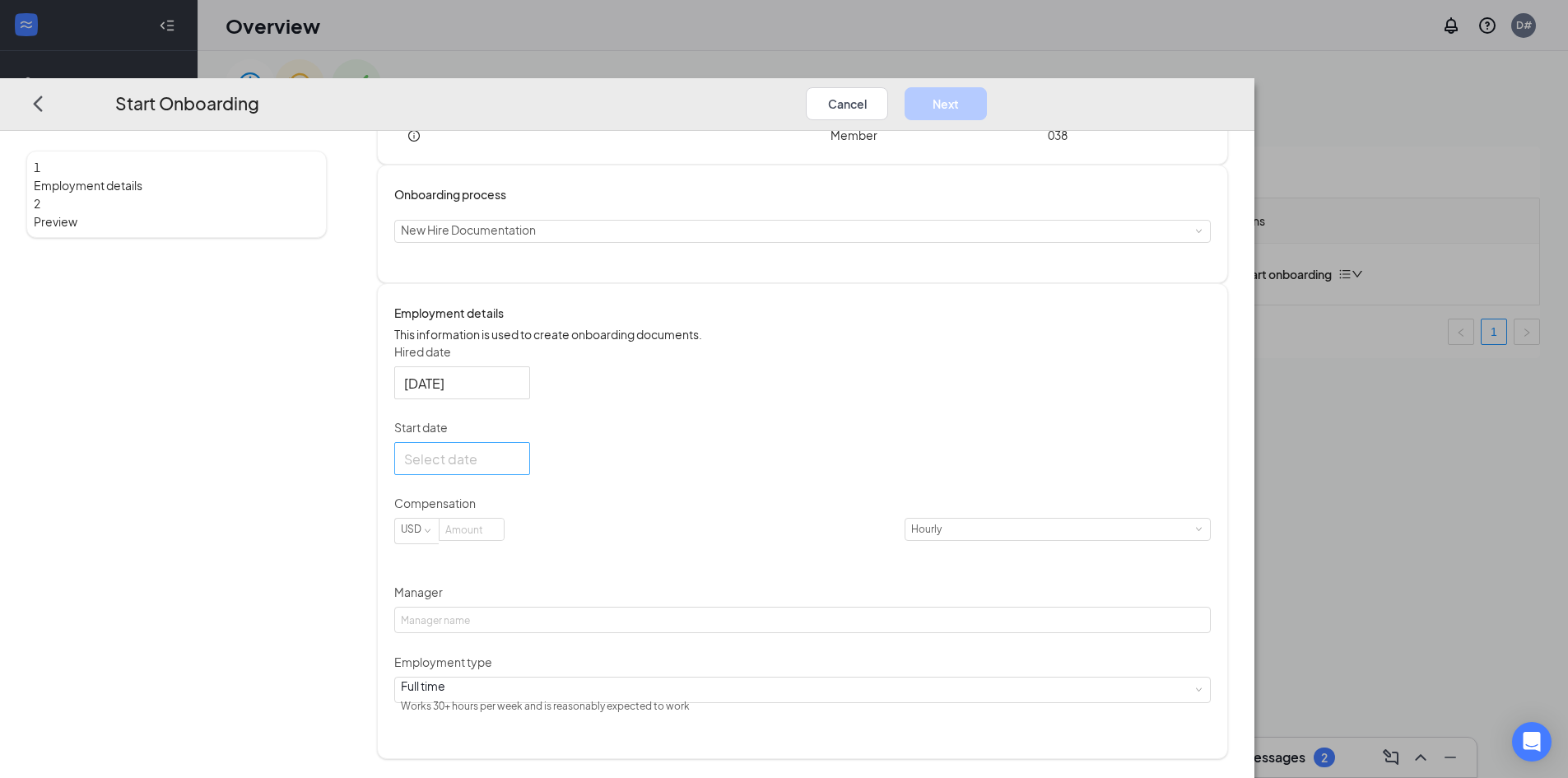
click at [530, 475] on div at bounding box center [462, 459] width 136 height 33
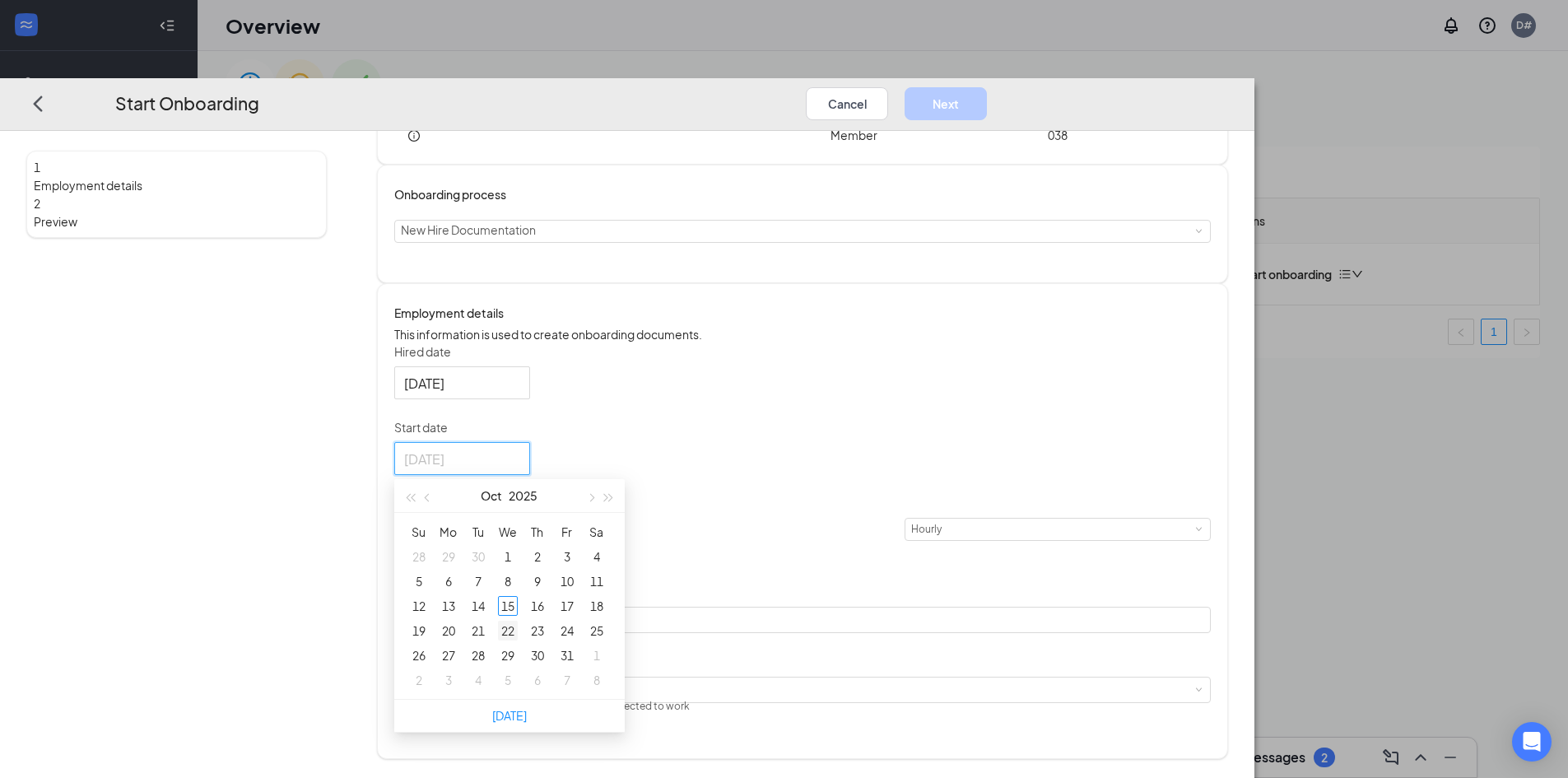
type input "[DATE]"
click at [518, 641] on div "22" at bounding box center [508, 631] width 19 height 19
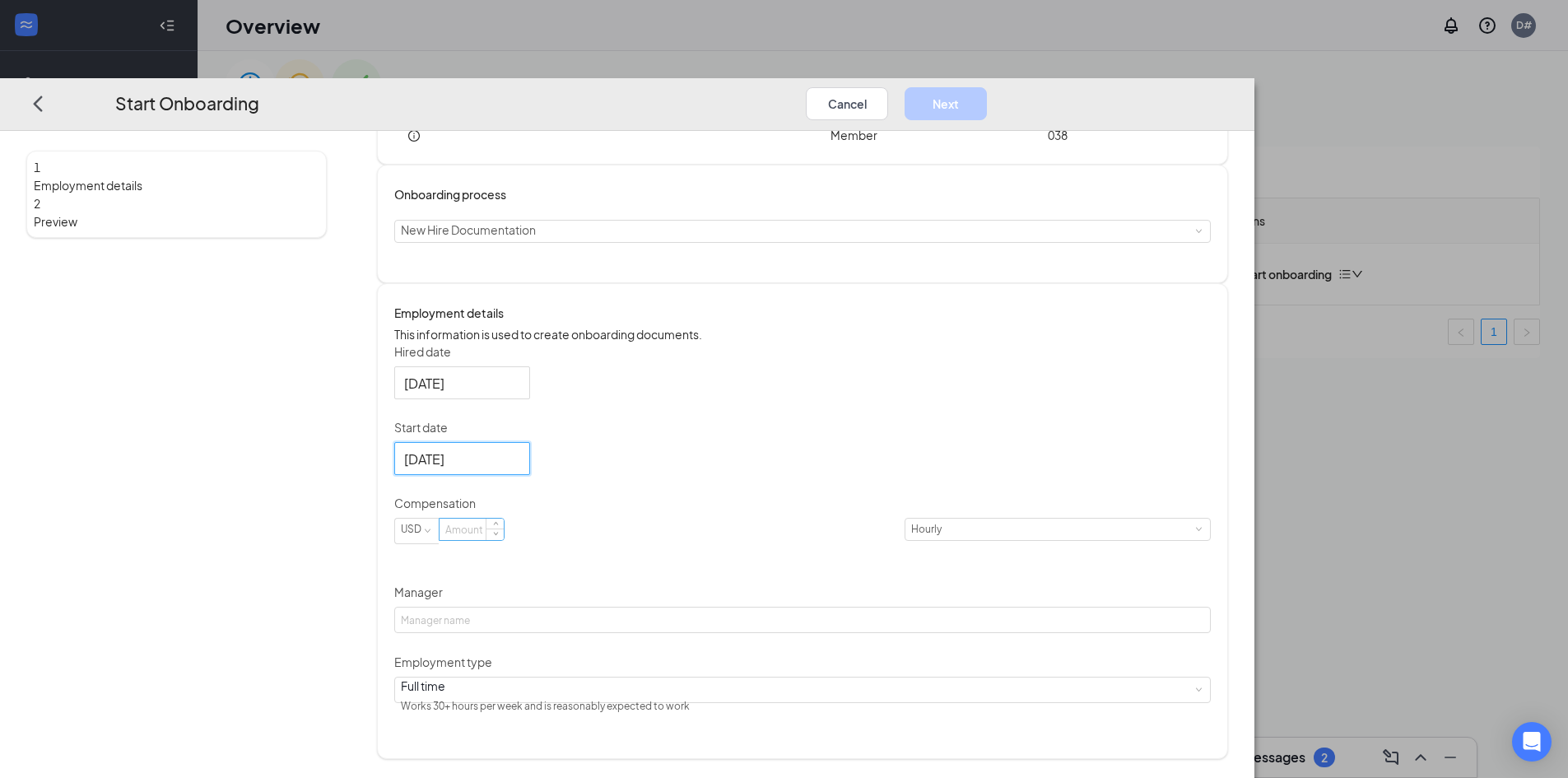
click at [504, 540] on input at bounding box center [472, 530] width 64 height 21
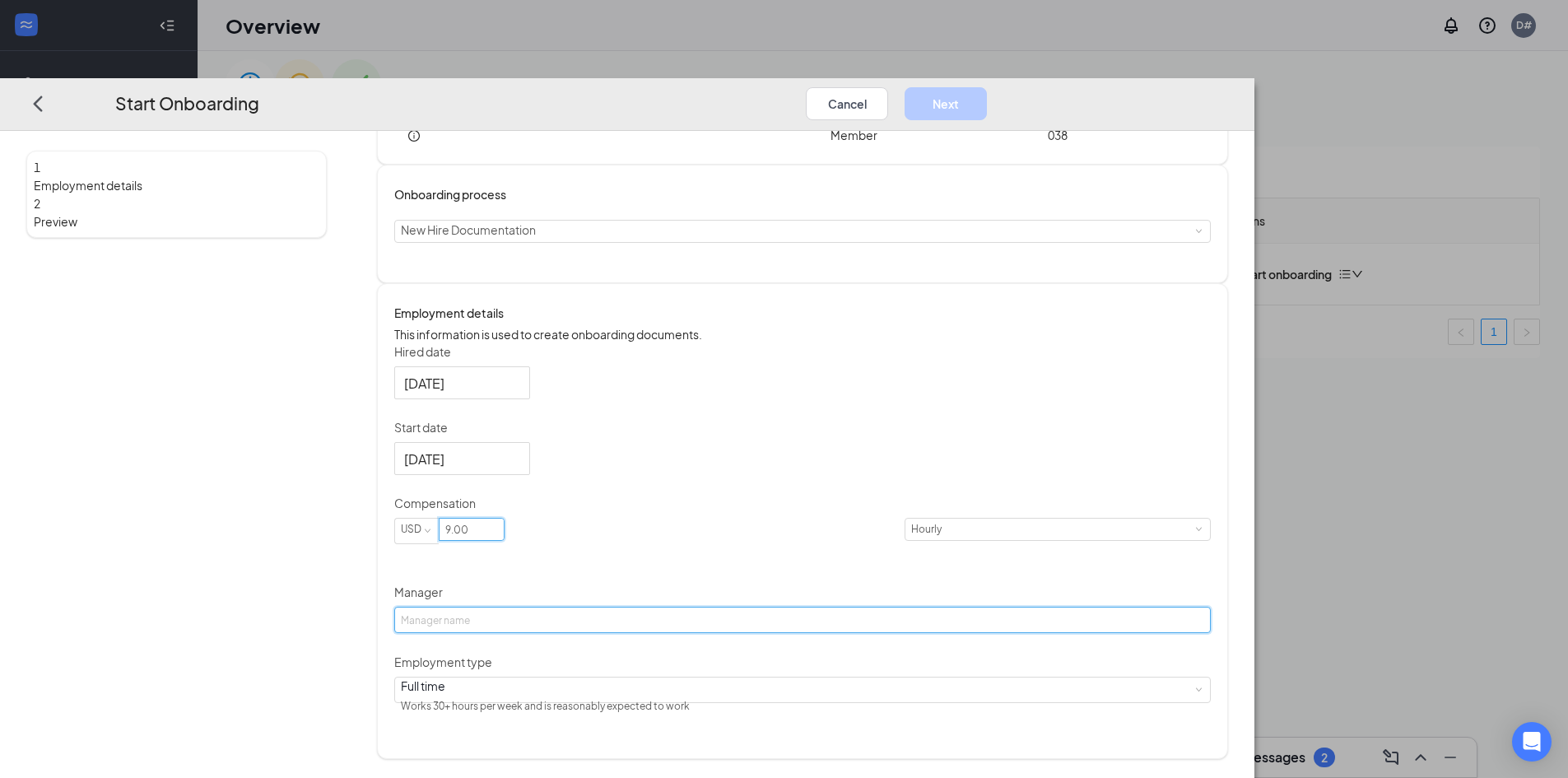
type input "9"
click at [656, 633] on input "Manager" at bounding box center [802, 619] width 817 height 26
type input "Antronettia [PERSON_NAME]"
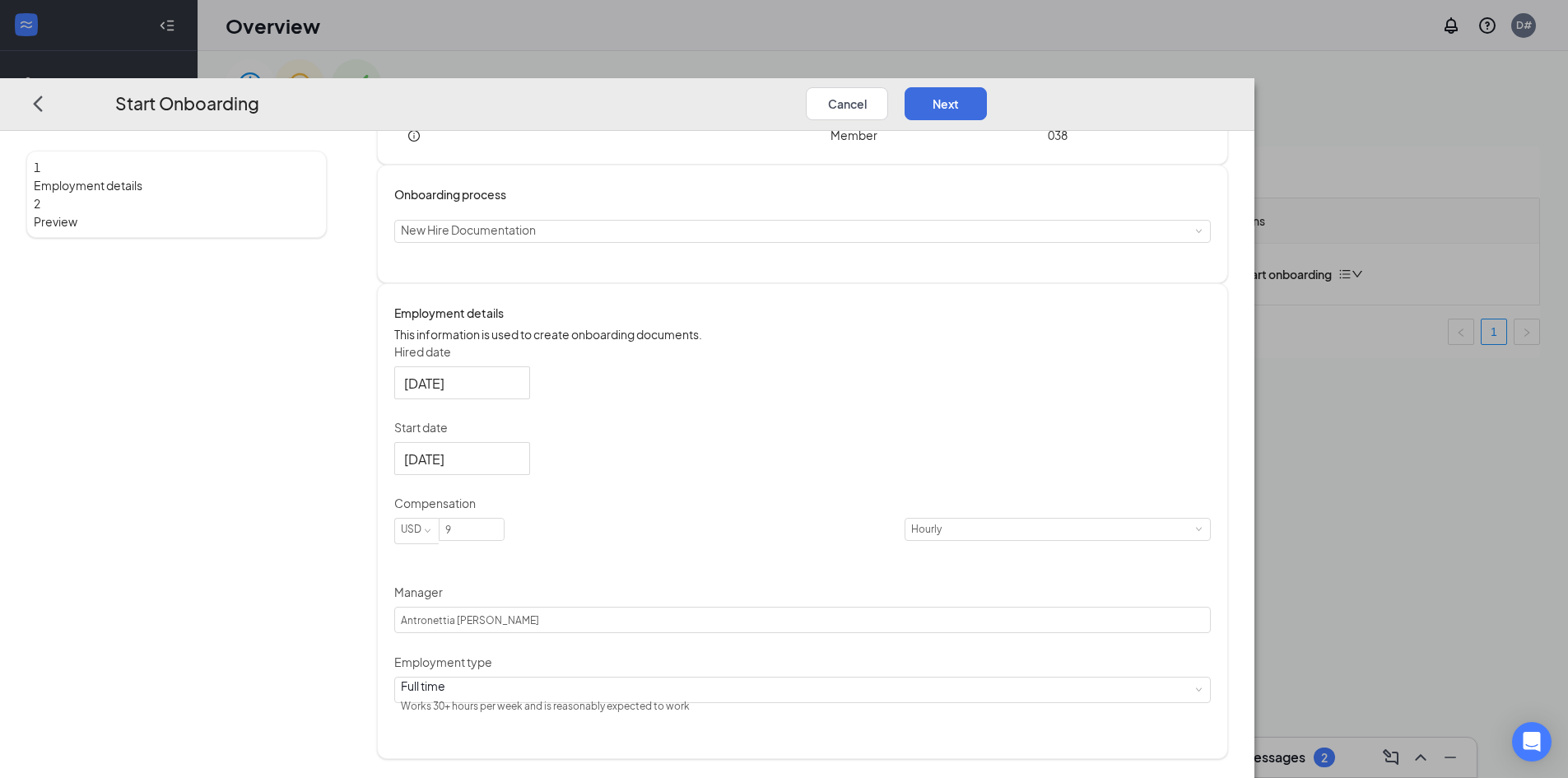
click at [632, 751] on div "Employment details This information is used to create onboarding documents. Hir…" at bounding box center [802, 521] width 852 height 476
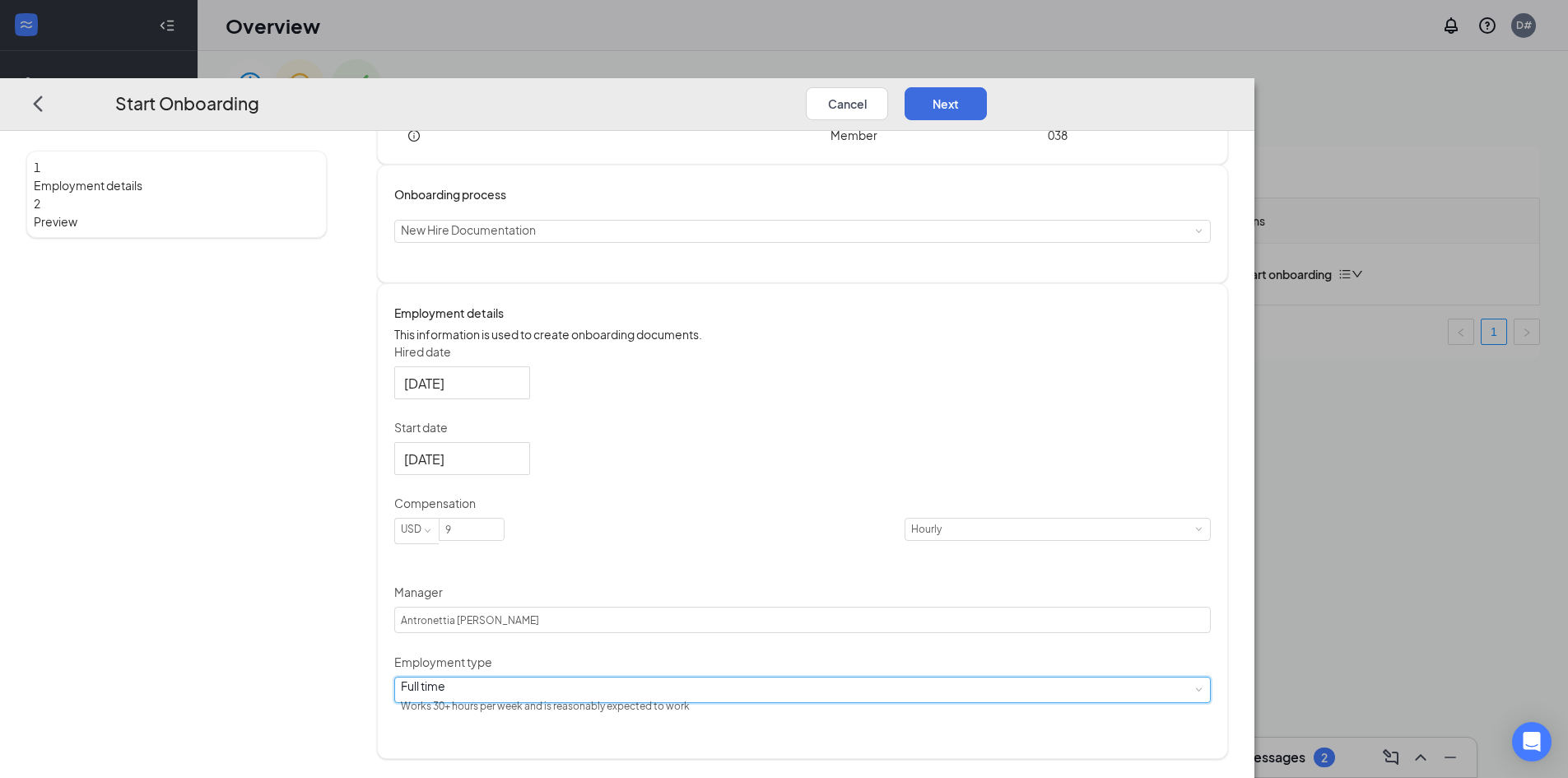
click at [653, 702] on div "Full time Works 30+ hours per week and is reasonably expected to work" at bounding box center [803, 688] width 804 height 24
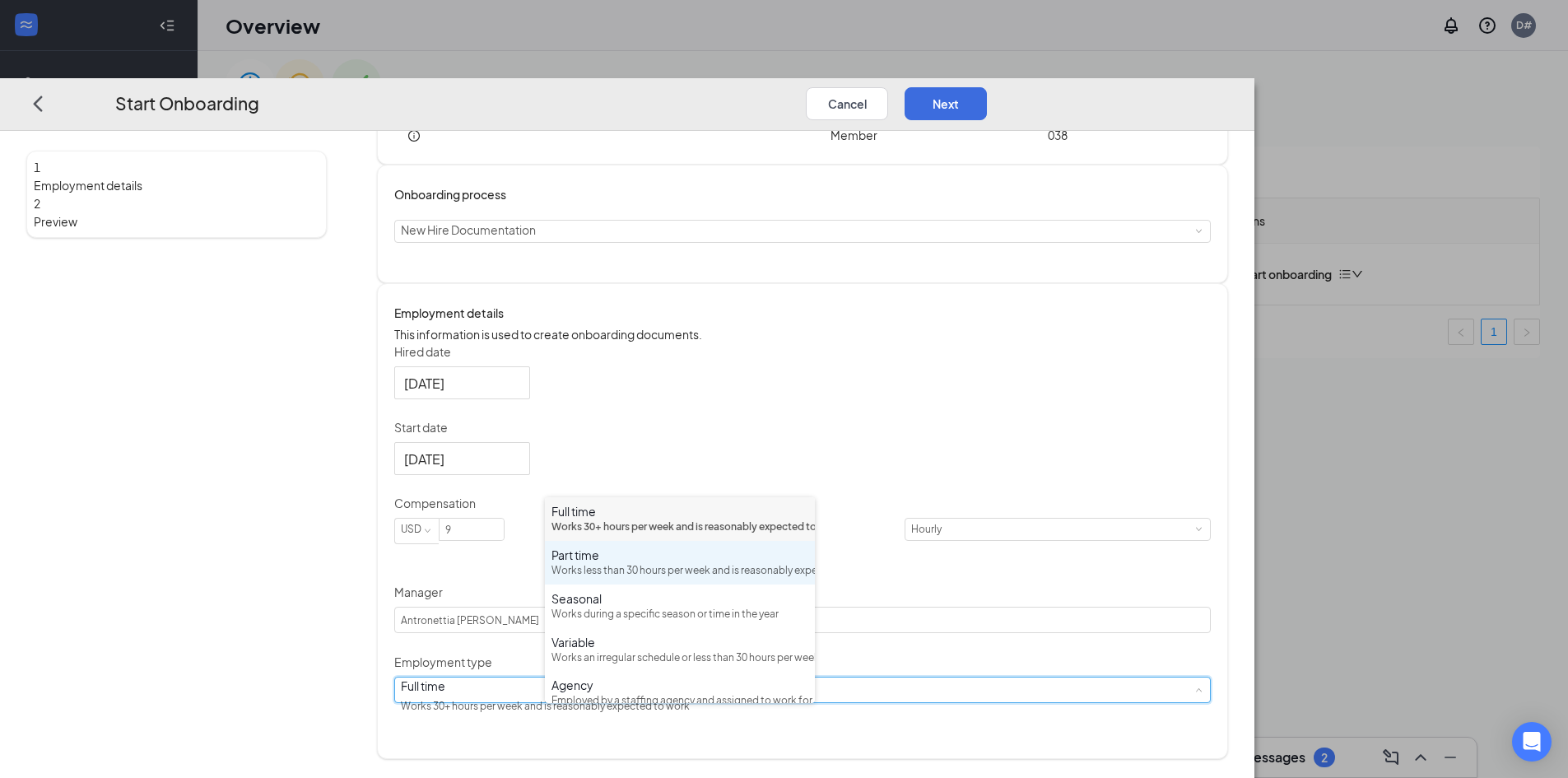
click at [681, 579] on div "Works less than 30 hours per week and is reasonably expected to work" at bounding box center [680, 572] width 257 height 16
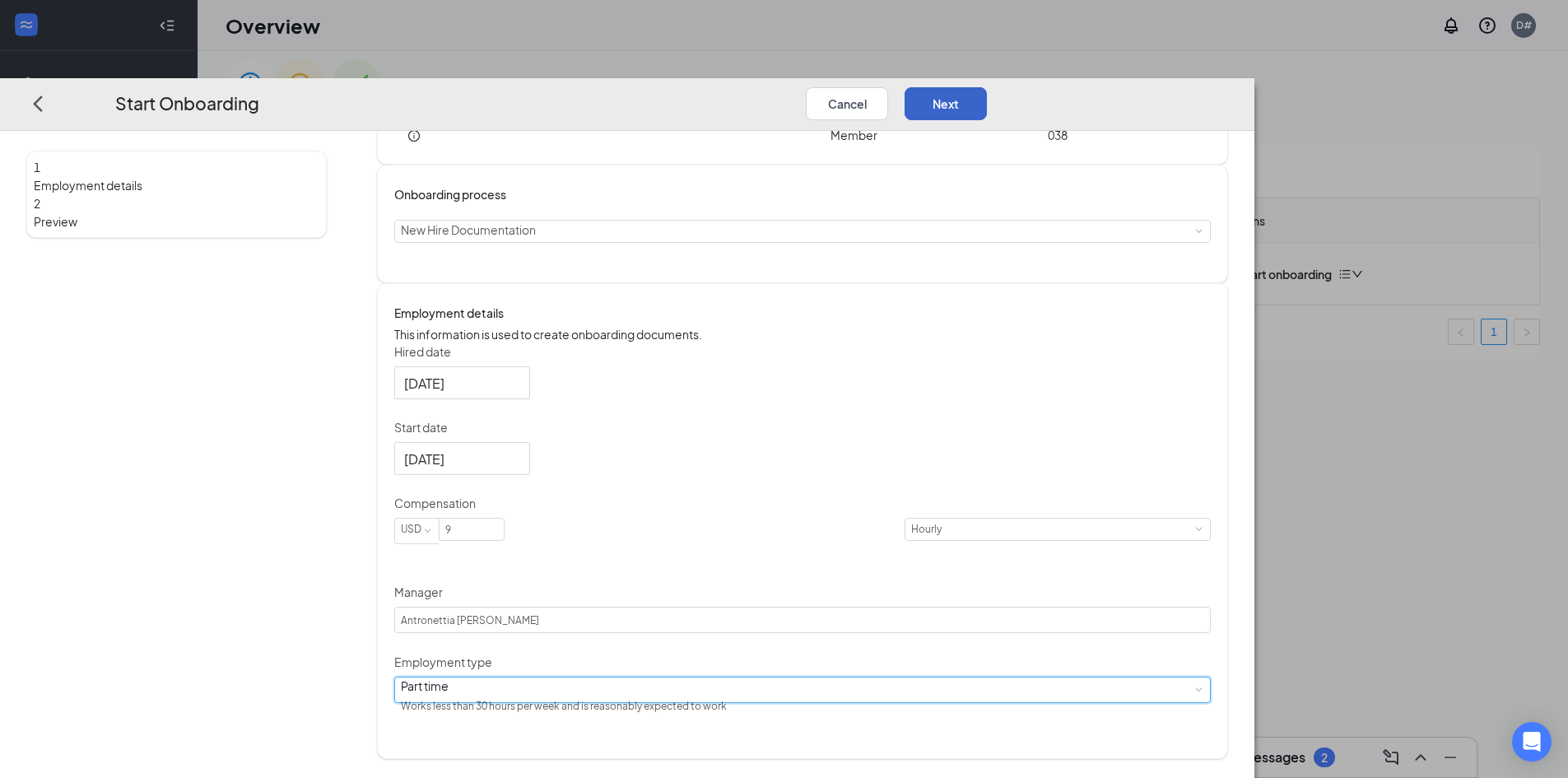
click at [987, 87] on button "Next" at bounding box center [946, 103] width 83 height 33
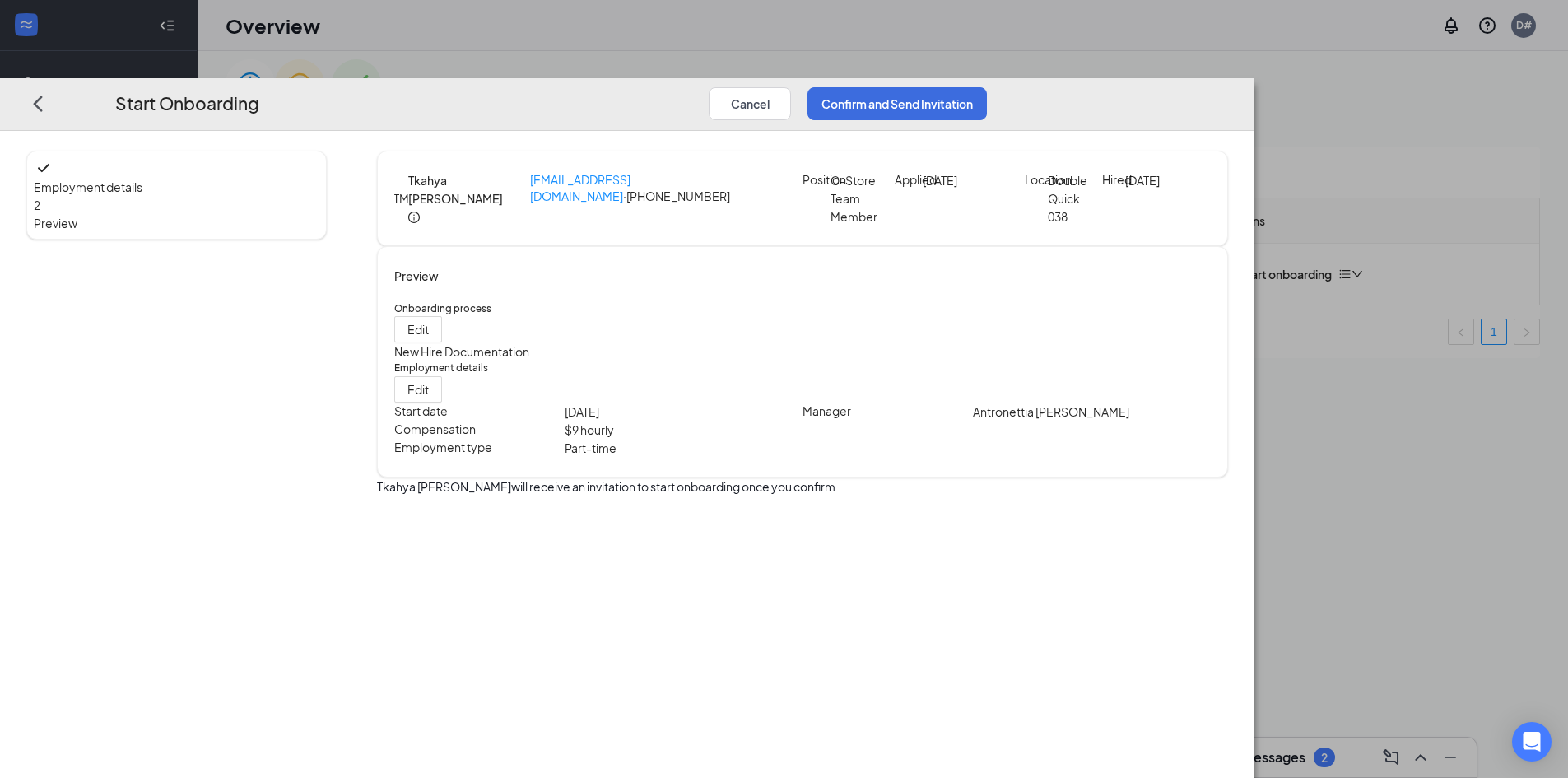
scroll to position [0, 0]
click at [987, 87] on button "Confirm and Send Invitation" at bounding box center [897, 103] width 179 height 33
